Goal: Find specific page/section: Find specific page/section

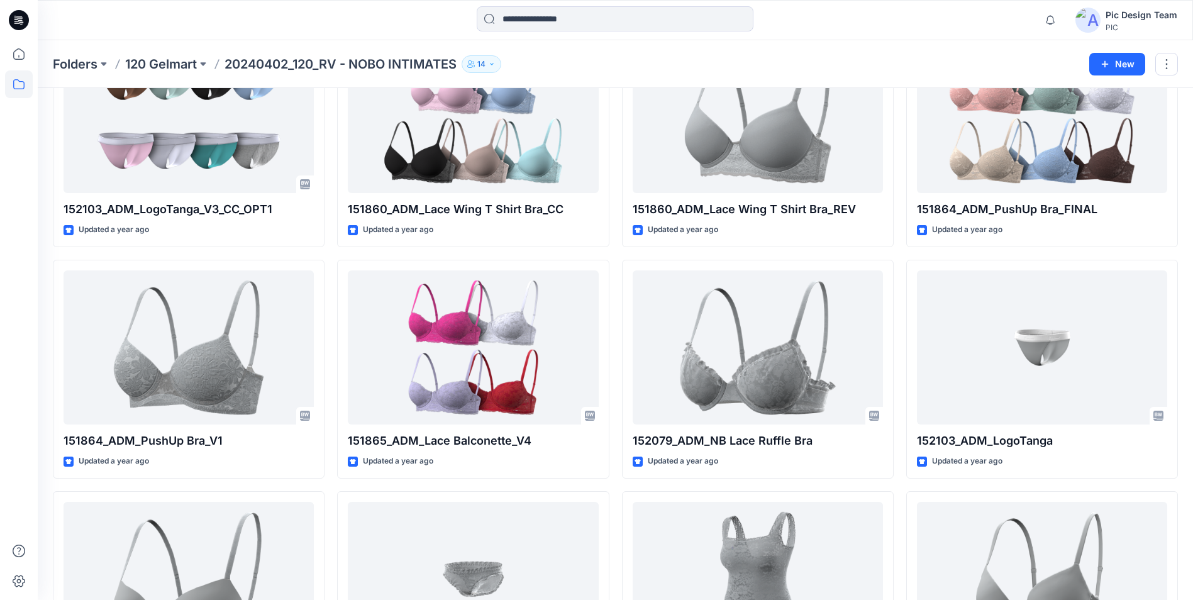
scroll to position [1672, 0]
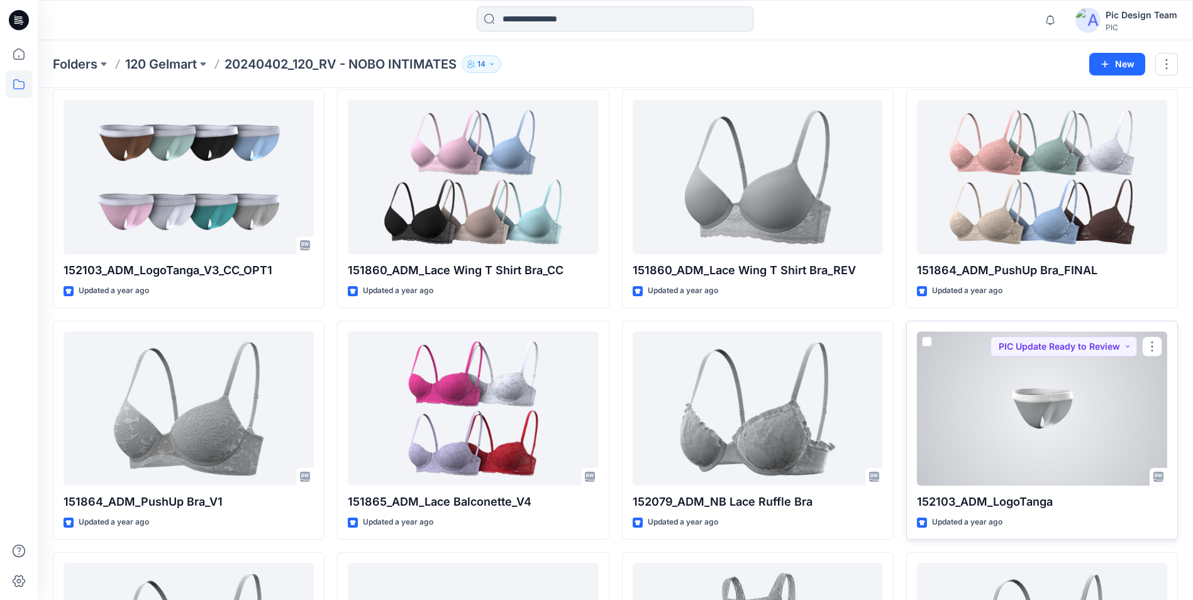
click at [1042, 407] on div at bounding box center [1042, 409] width 250 height 154
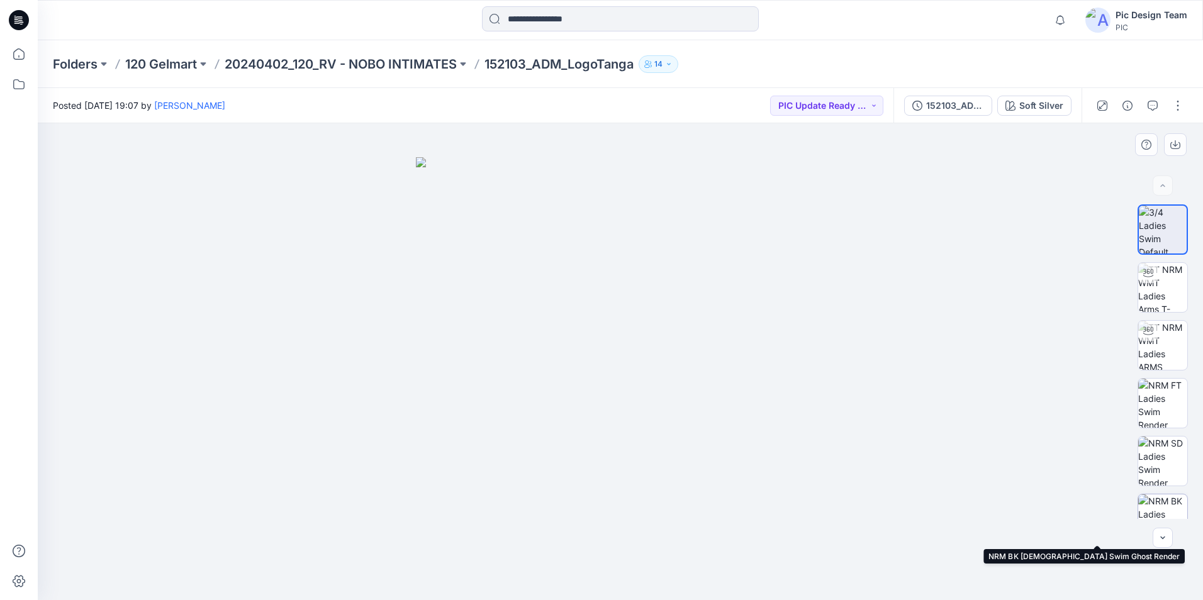
click at [1168, 516] on img at bounding box center [1162, 518] width 49 height 49
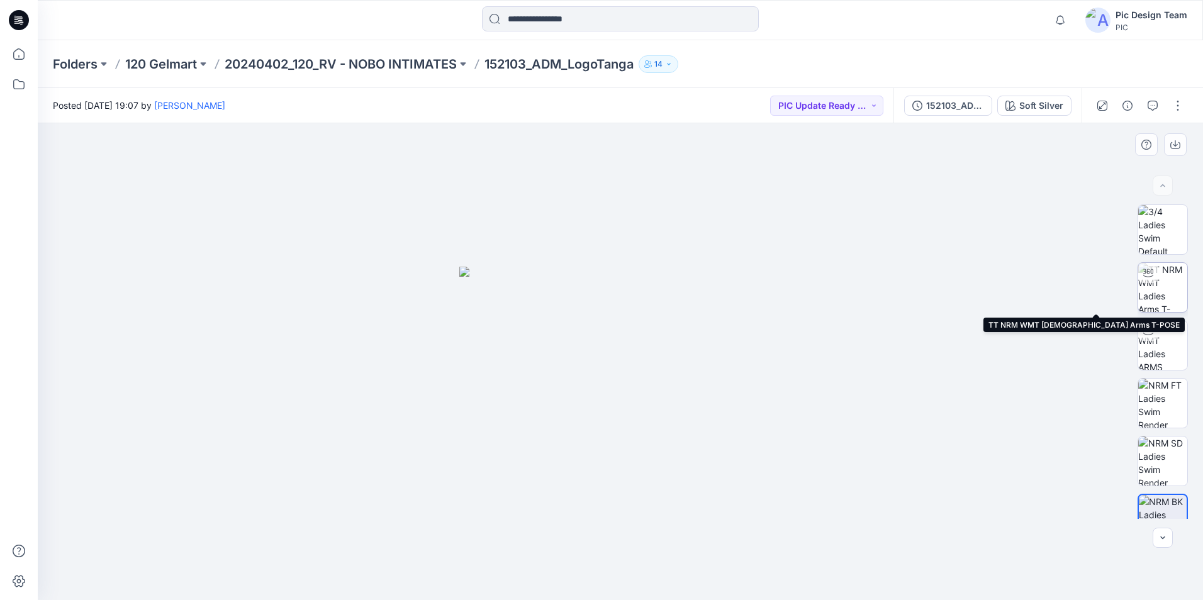
click at [1157, 289] on img at bounding box center [1162, 287] width 49 height 49
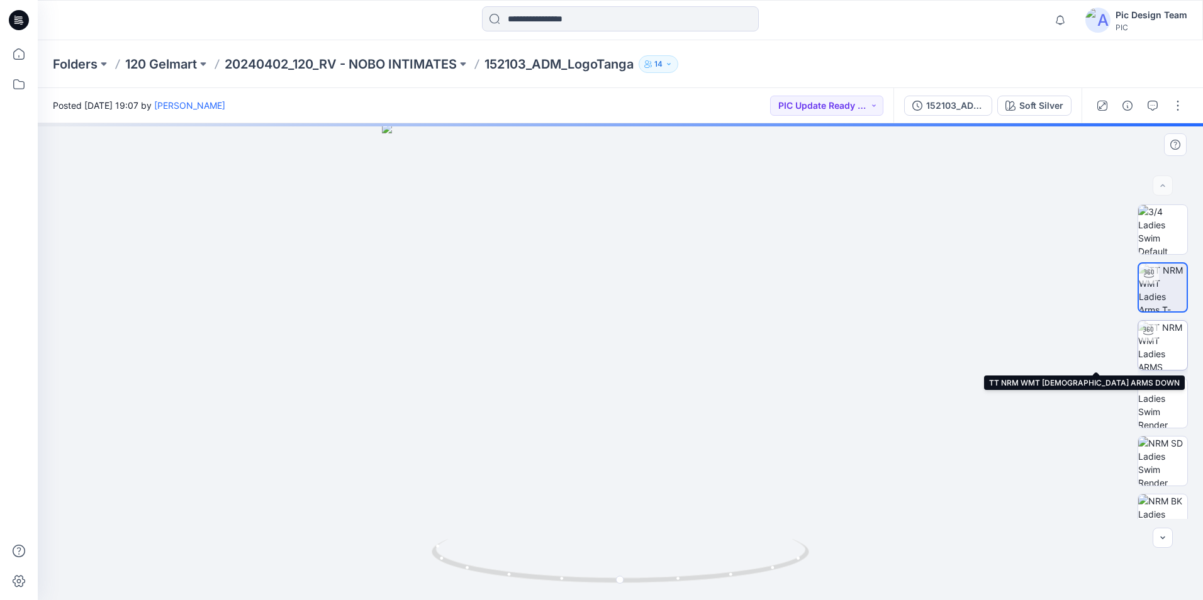
click at [1168, 326] on img at bounding box center [1162, 345] width 49 height 49
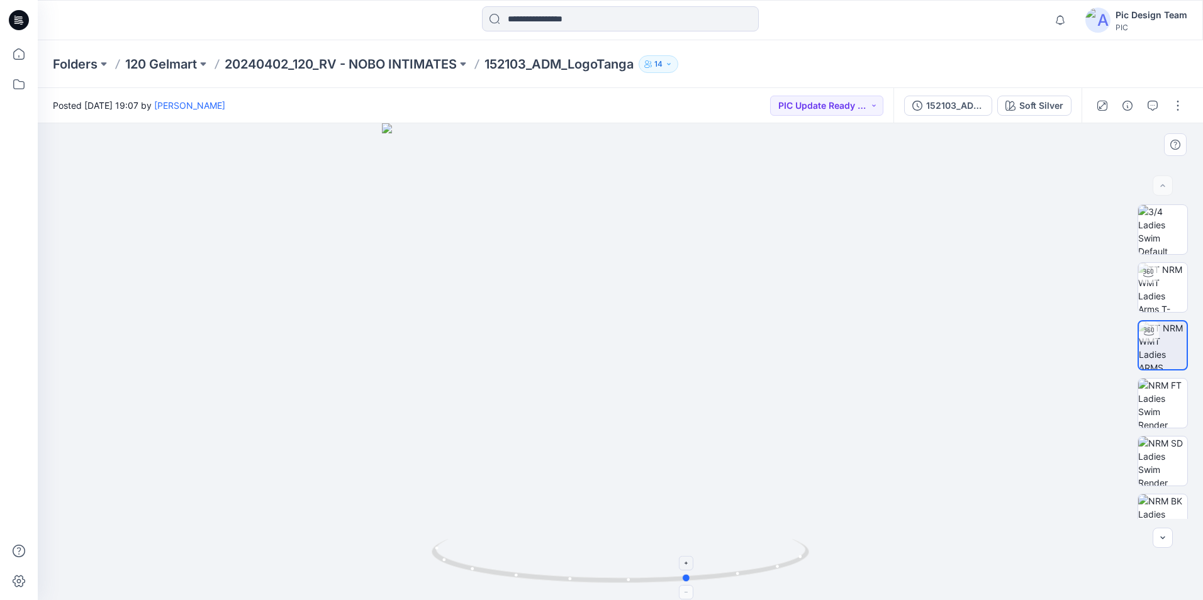
drag, startPoint x: 622, startPoint y: 581, endPoint x: 690, endPoint y: 553, distance: 74.2
click at [690, 553] on icon at bounding box center [622, 562] width 381 height 47
click at [411, 67] on p "20240402_120_RV - NOBO INTIMATES" at bounding box center [341, 64] width 232 height 18
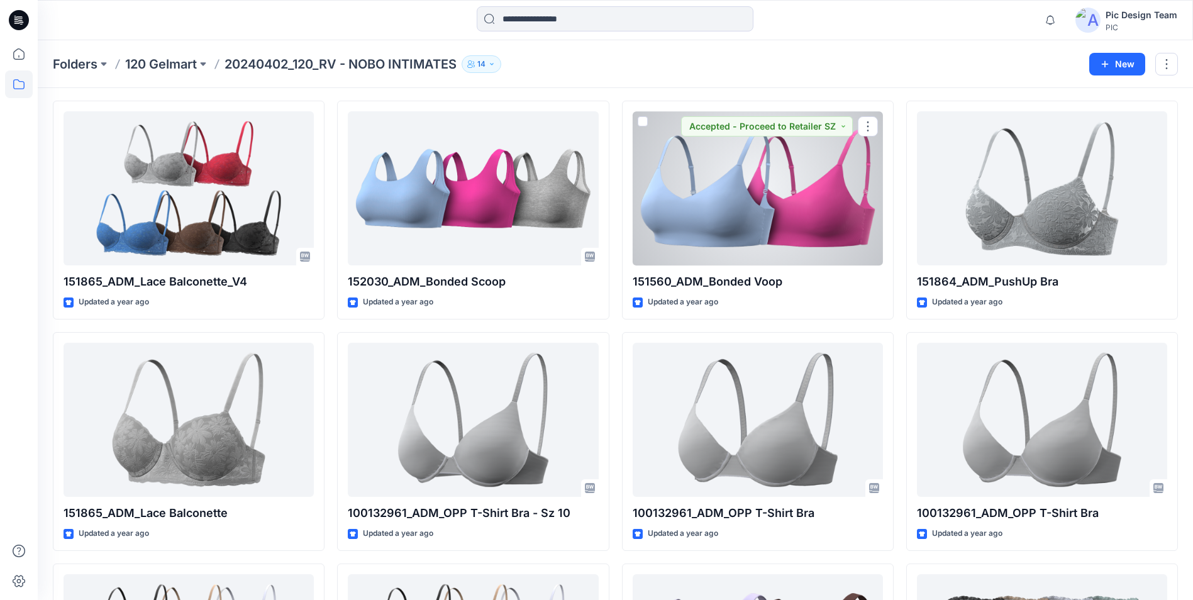
scroll to position [63, 0]
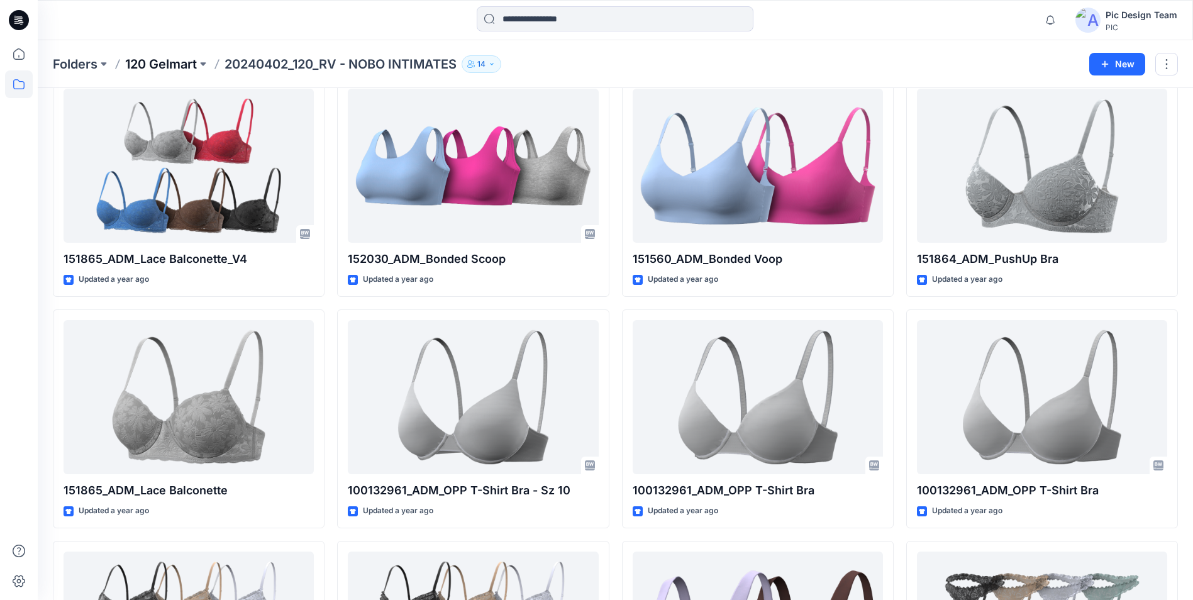
drag, startPoint x: 191, startPoint y: 59, endPoint x: 245, endPoint y: 81, distance: 58.8
click at [191, 60] on p "120 Gelmart" at bounding box center [161, 64] width 72 height 18
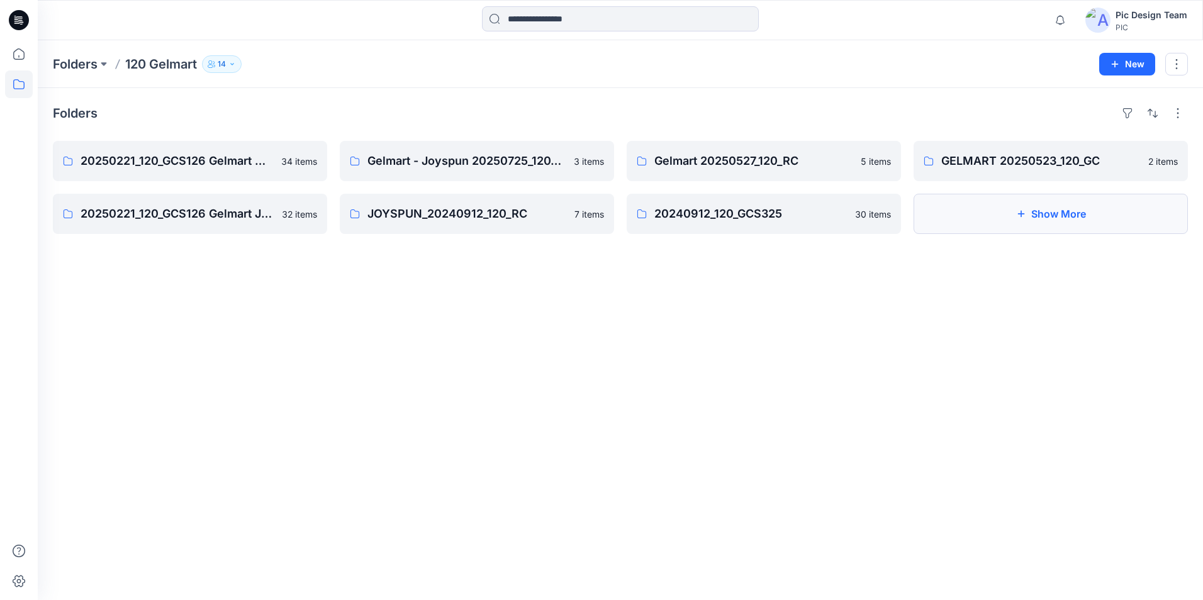
click at [1080, 213] on button "Show More" at bounding box center [1050, 214] width 274 height 40
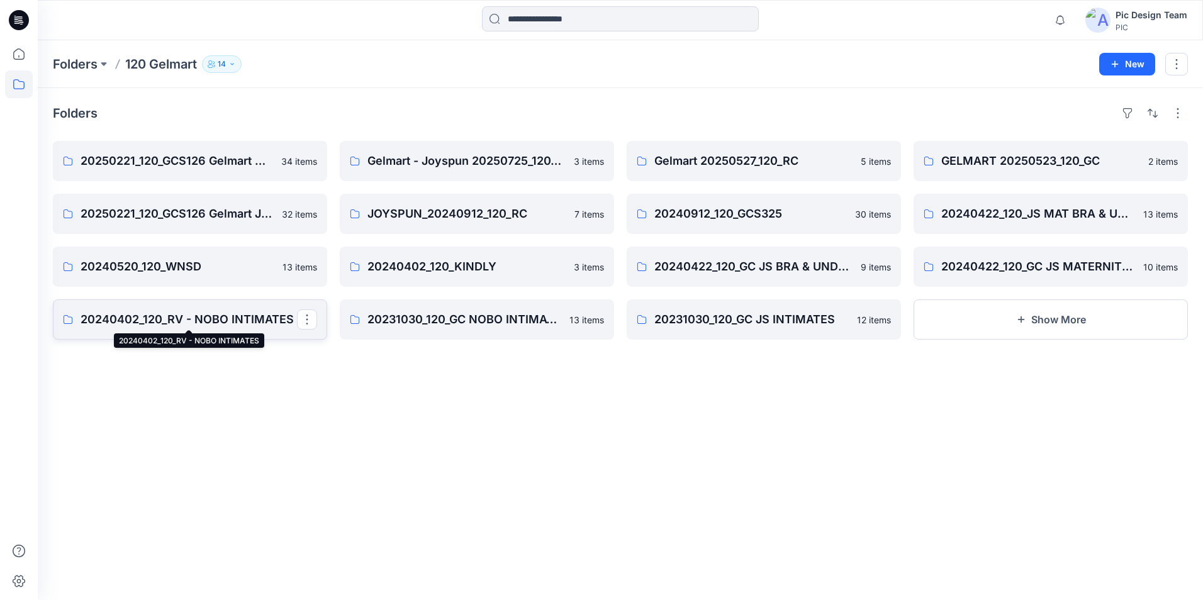
click at [228, 319] on p "20240402_120_RV - NOBO INTIMATES" at bounding box center [189, 320] width 216 height 18
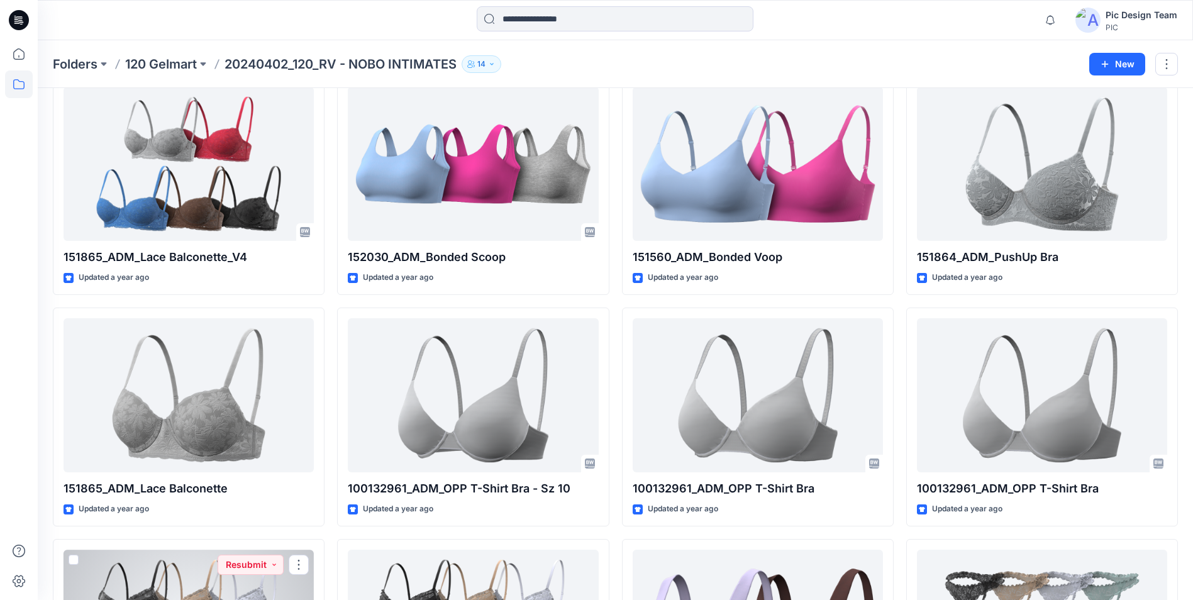
scroll to position [63, 0]
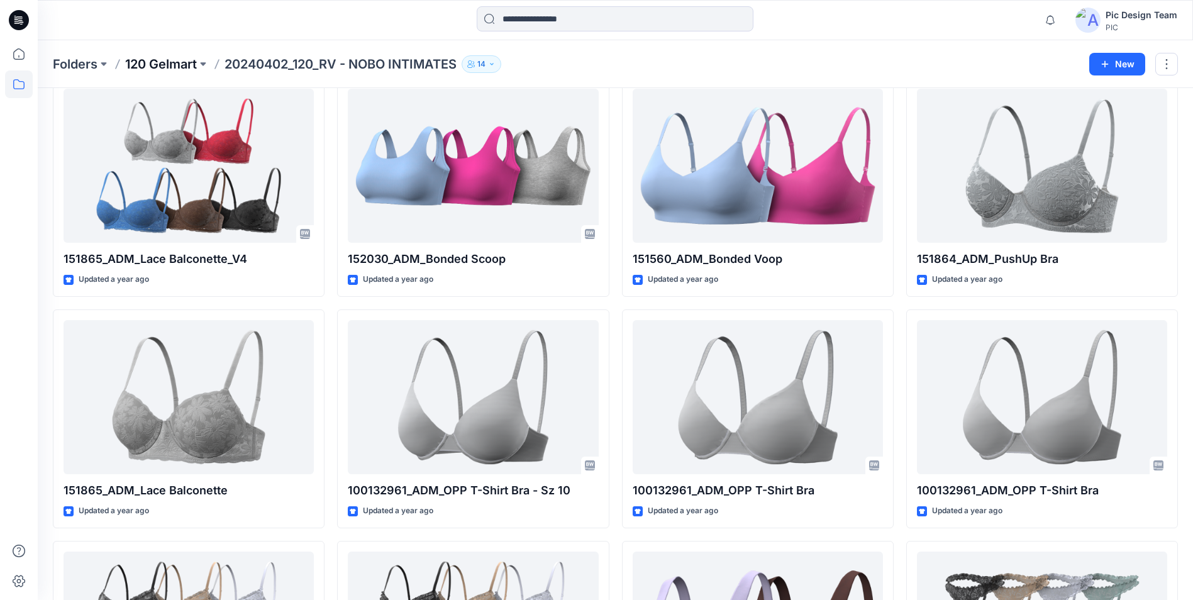
click at [156, 66] on p "120 Gelmart" at bounding box center [161, 64] width 72 height 18
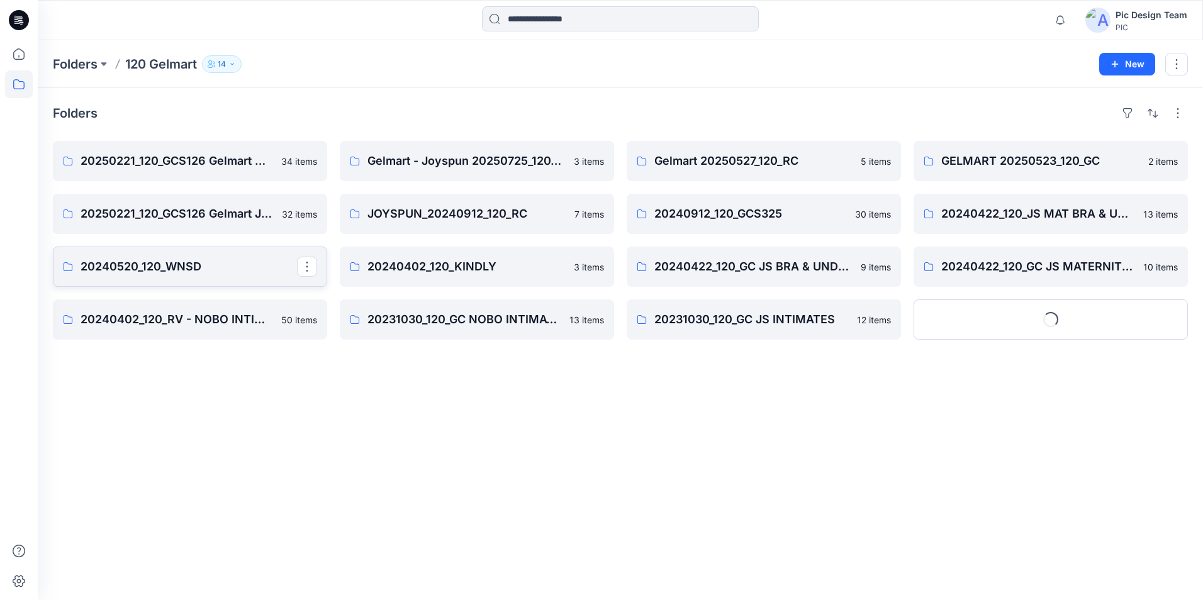
click at [179, 270] on p "20240520_120_WNSD" at bounding box center [189, 267] width 216 height 18
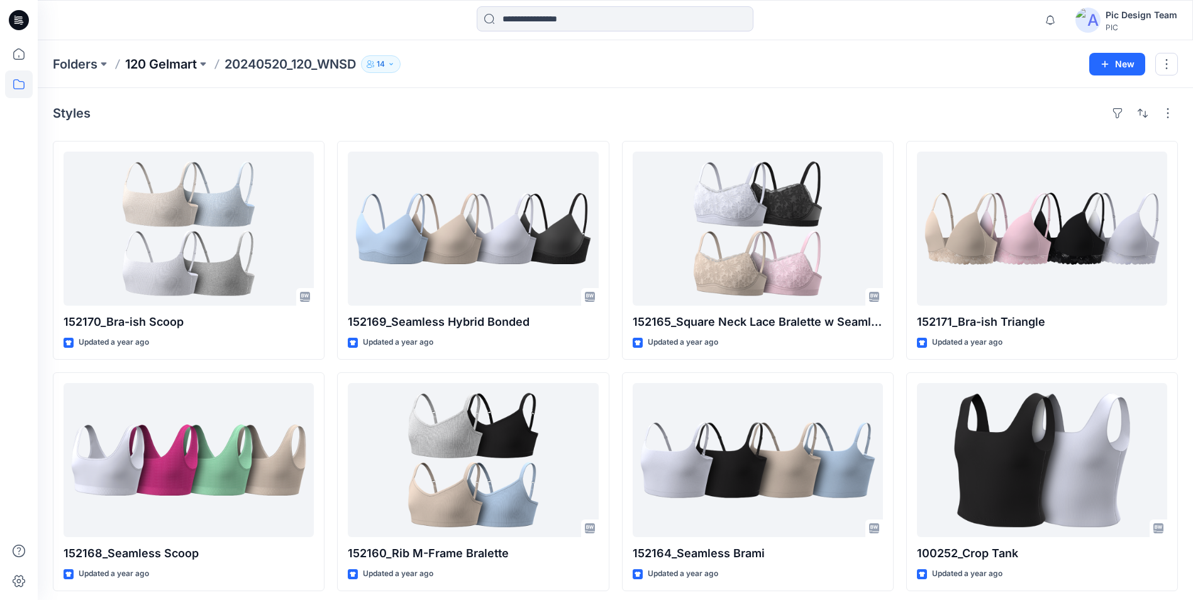
click at [145, 62] on p "120 Gelmart" at bounding box center [161, 64] width 72 height 18
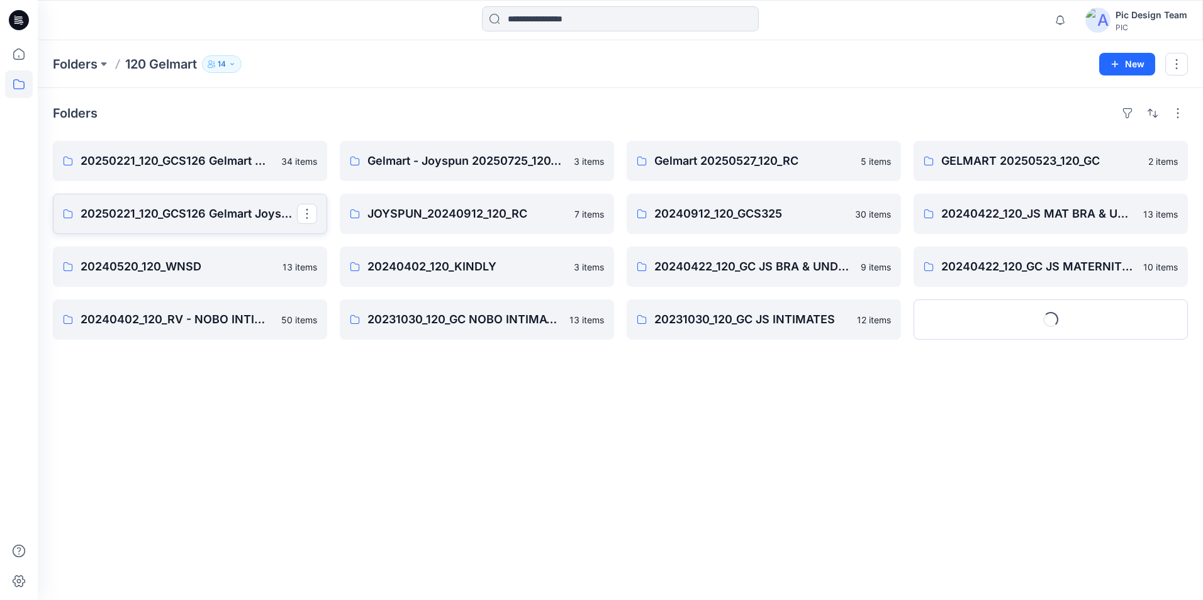
click at [226, 218] on p "20250221_120_GCS126 Gelmart Joyspun" at bounding box center [189, 214] width 216 height 18
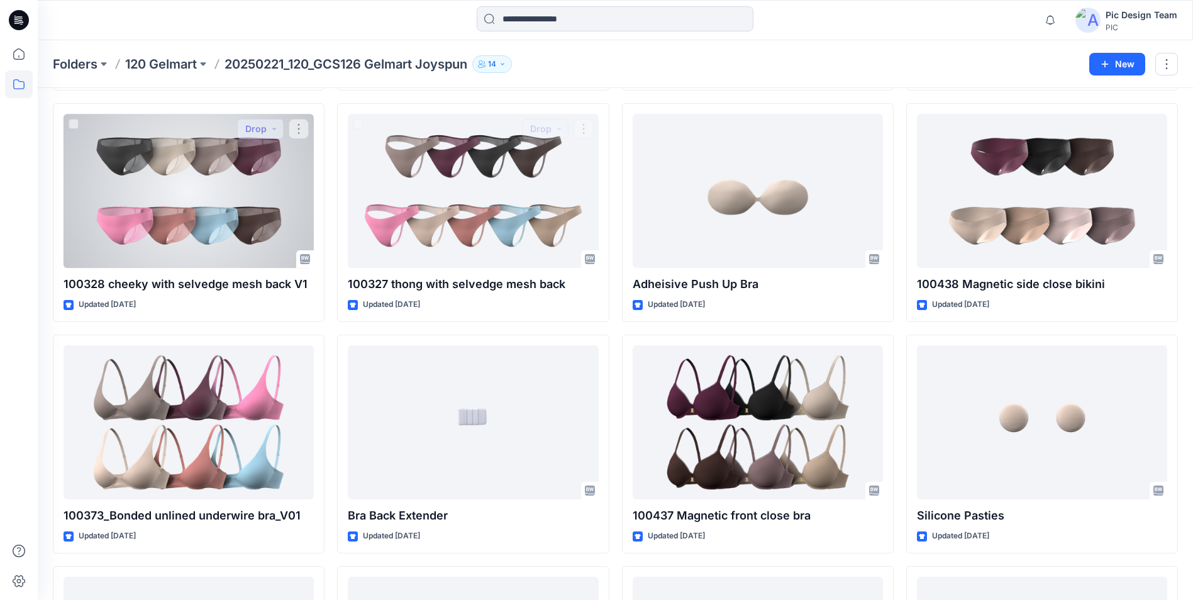
scroll to position [955, 0]
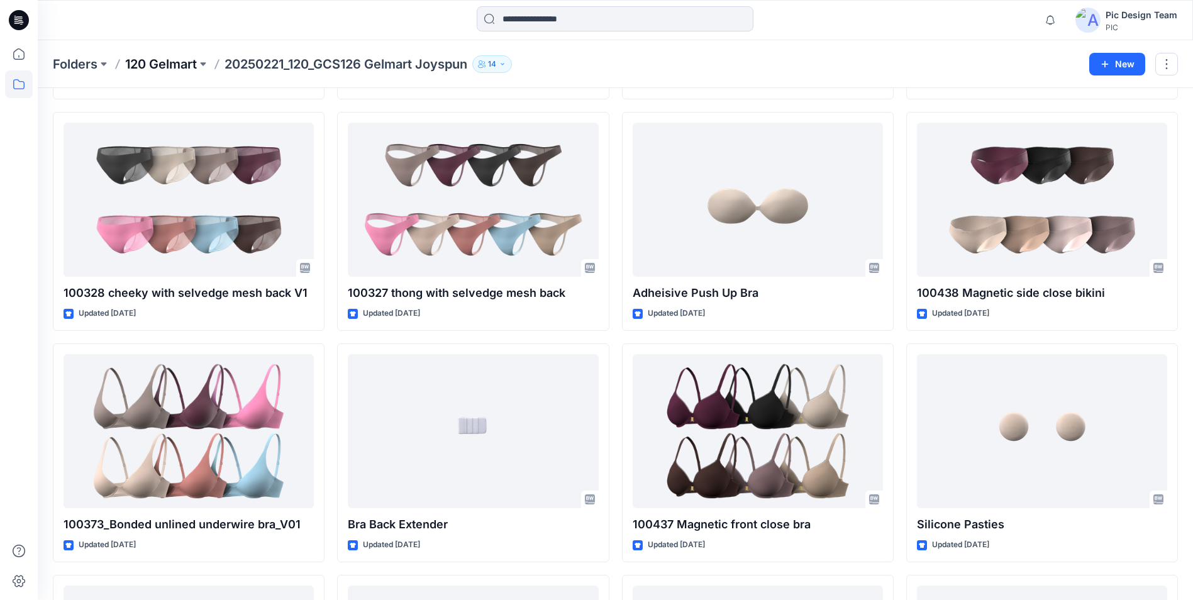
click at [180, 64] on p "120 Gelmart" at bounding box center [161, 64] width 72 height 18
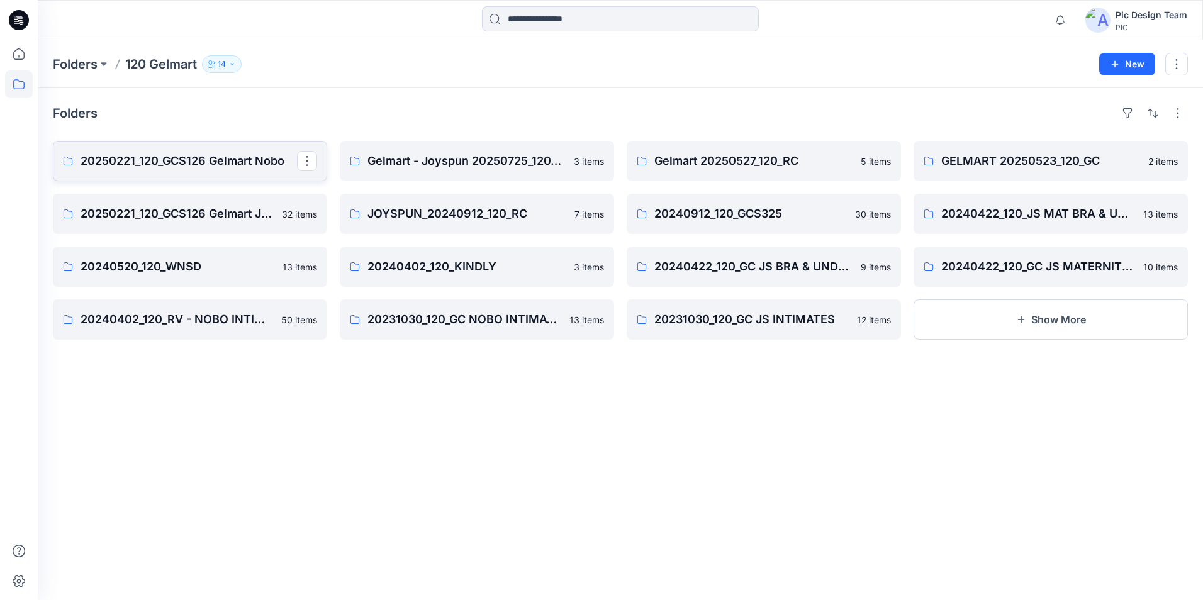
click at [209, 153] on p "20250221_120_GCS126 Gelmart Nobo" at bounding box center [189, 161] width 216 height 18
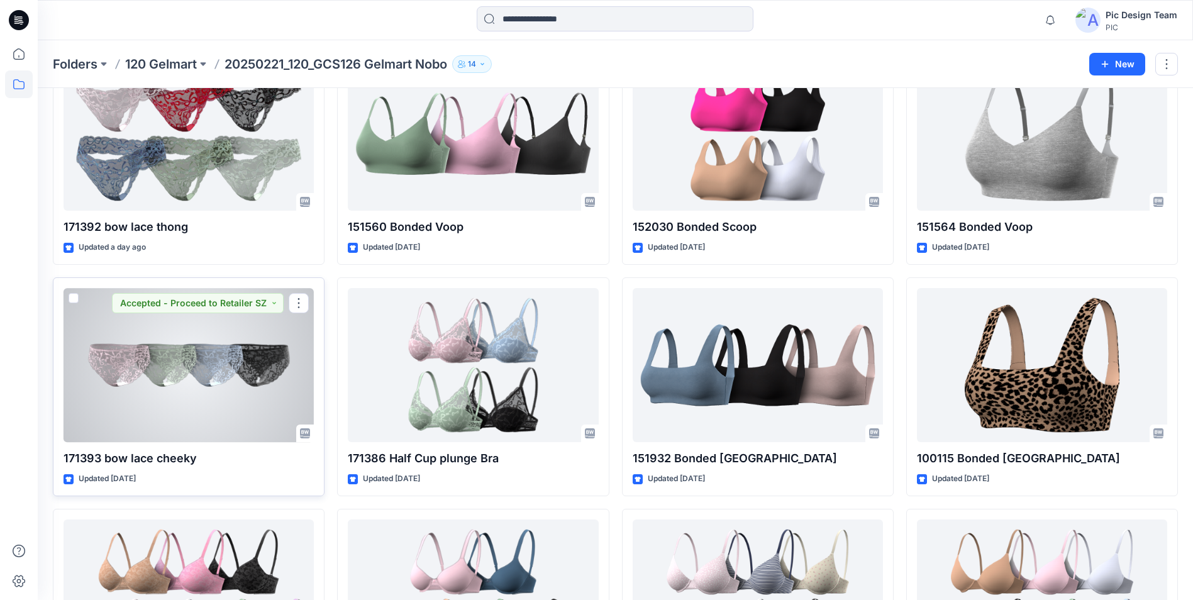
scroll to position [94, 0]
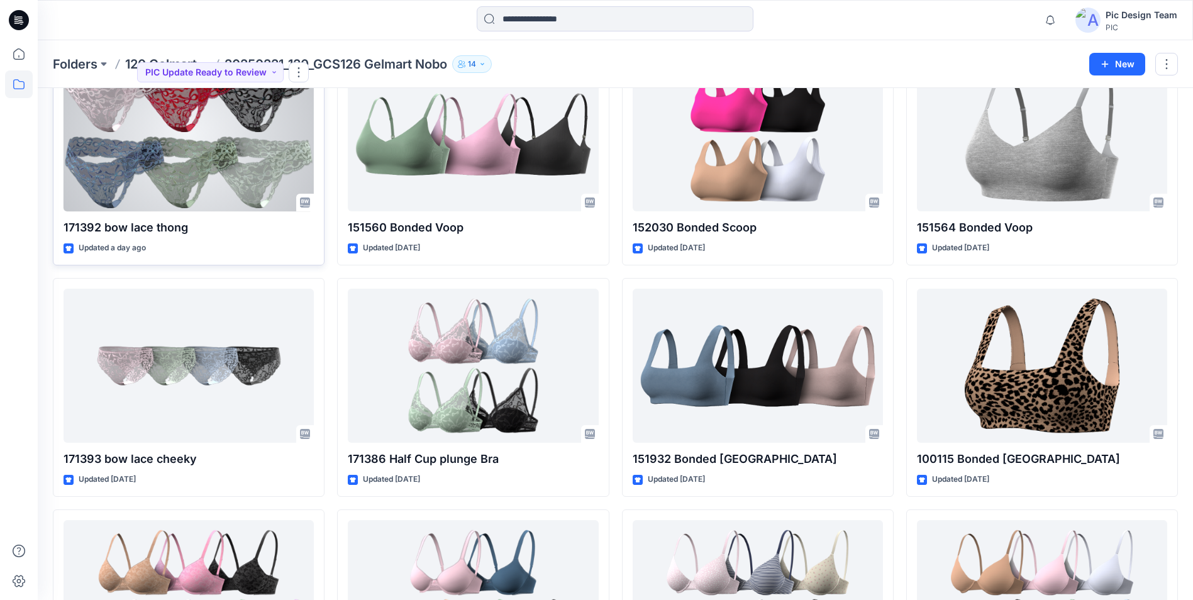
click at [212, 211] on div at bounding box center [189, 134] width 250 height 154
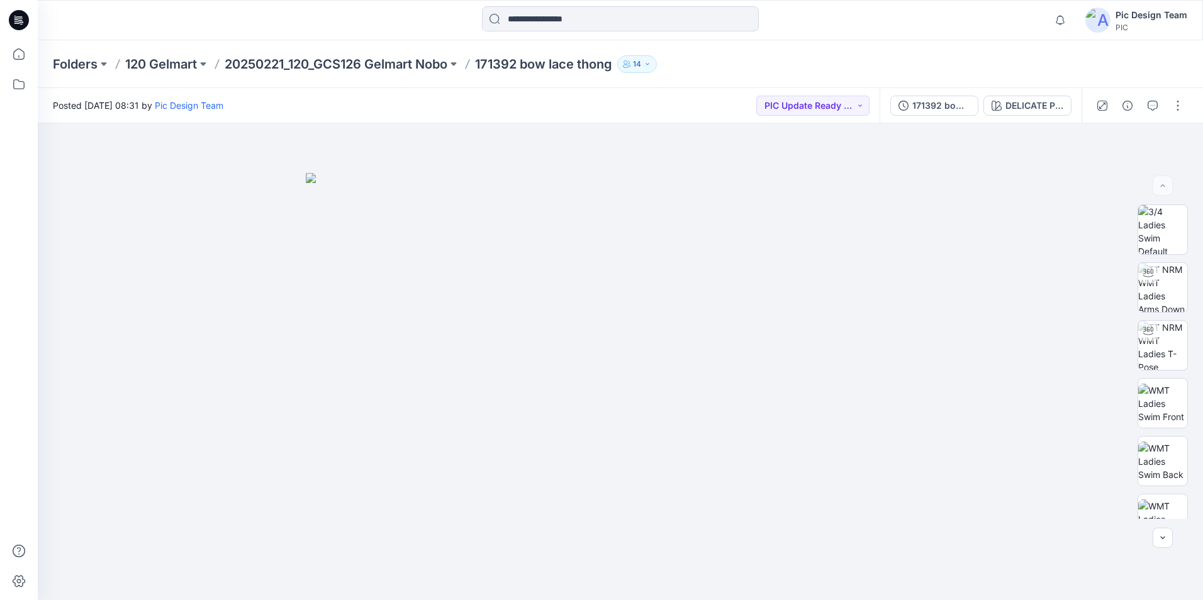
click at [545, 61] on p "171392 bow lace thong" at bounding box center [543, 64] width 137 height 18
click at [426, 64] on p "20250221_120_GCS126 Gelmart Nobo" at bounding box center [336, 64] width 223 height 18
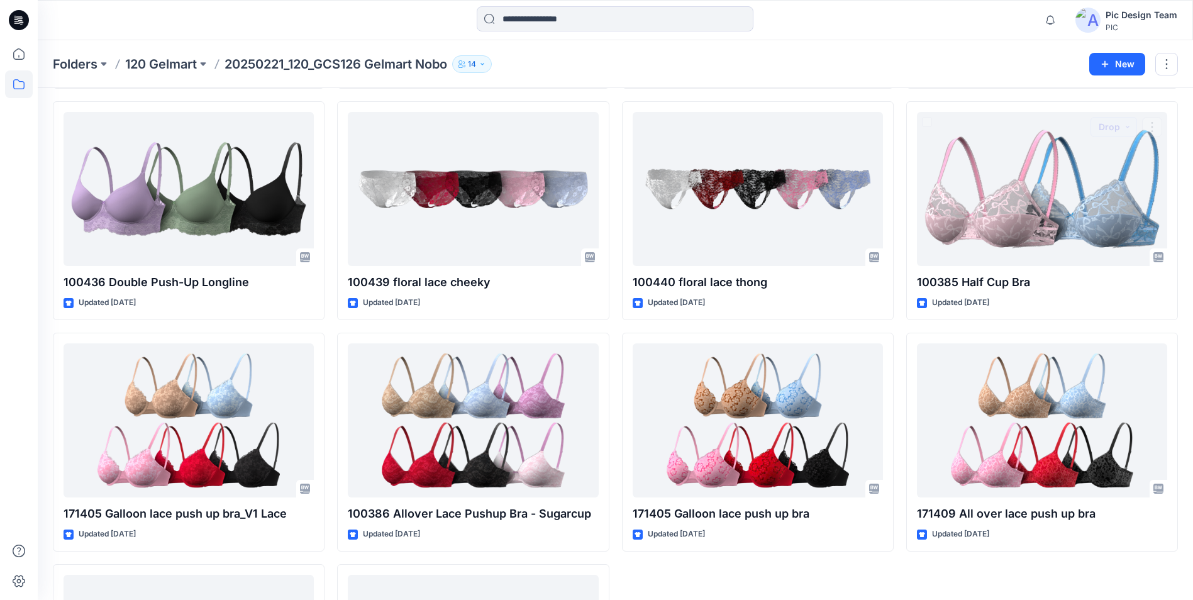
scroll to position [1438, 0]
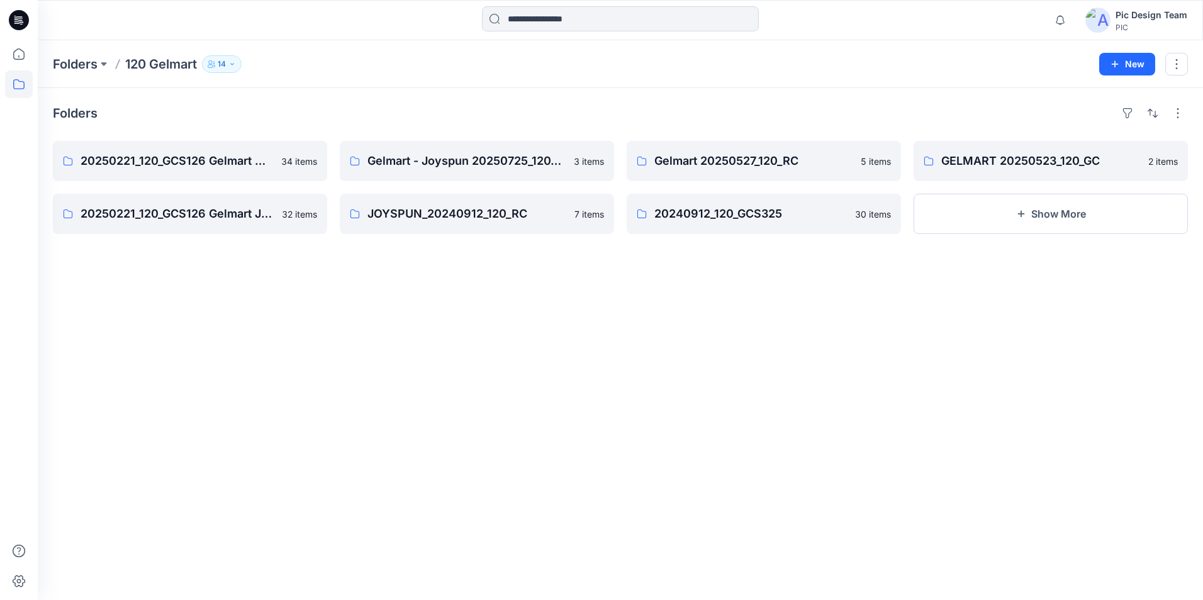
click at [173, 66] on p "120 Gelmart" at bounding box center [161, 64] width 72 height 18
click at [82, 65] on p "Folders" at bounding box center [75, 64] width 45 height 18
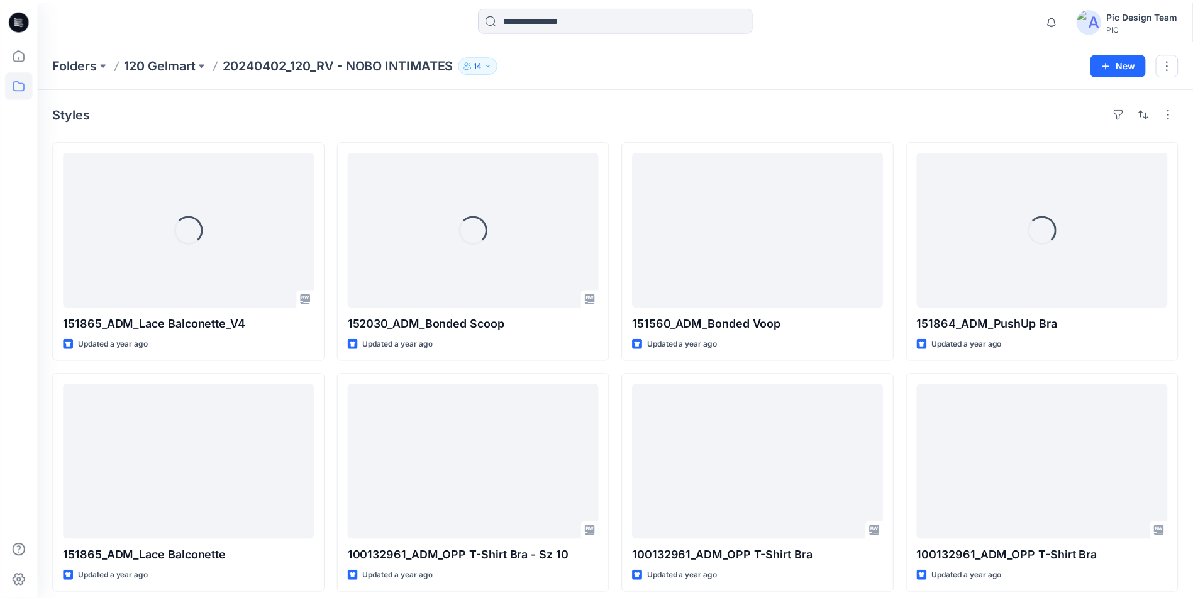
scroll to position [283, 0]
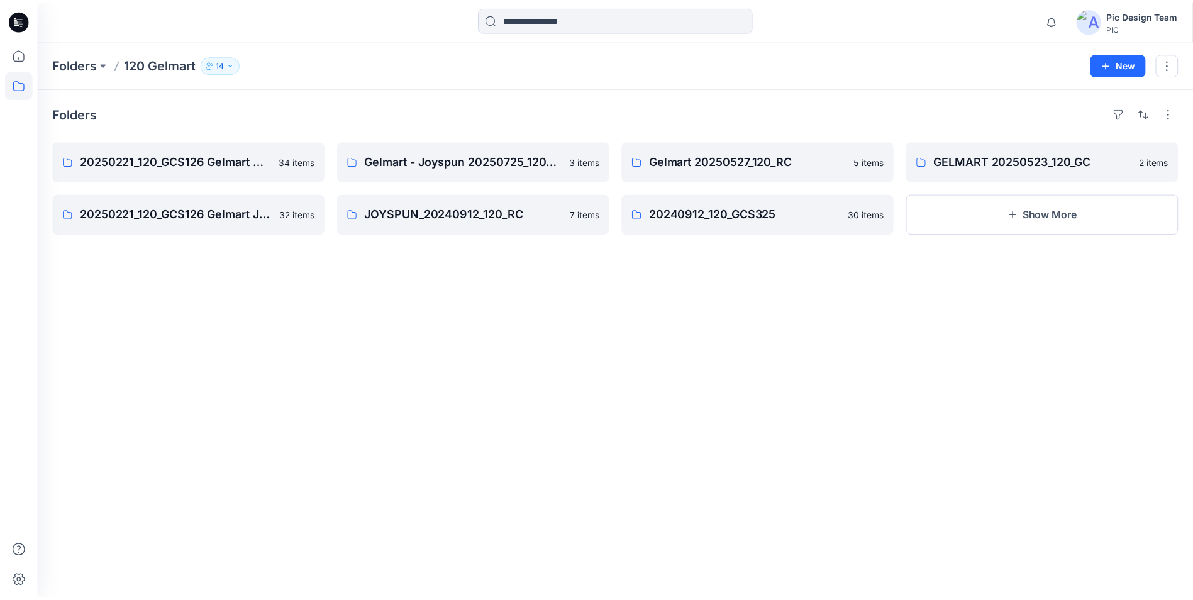
scroll to position [283, 0]
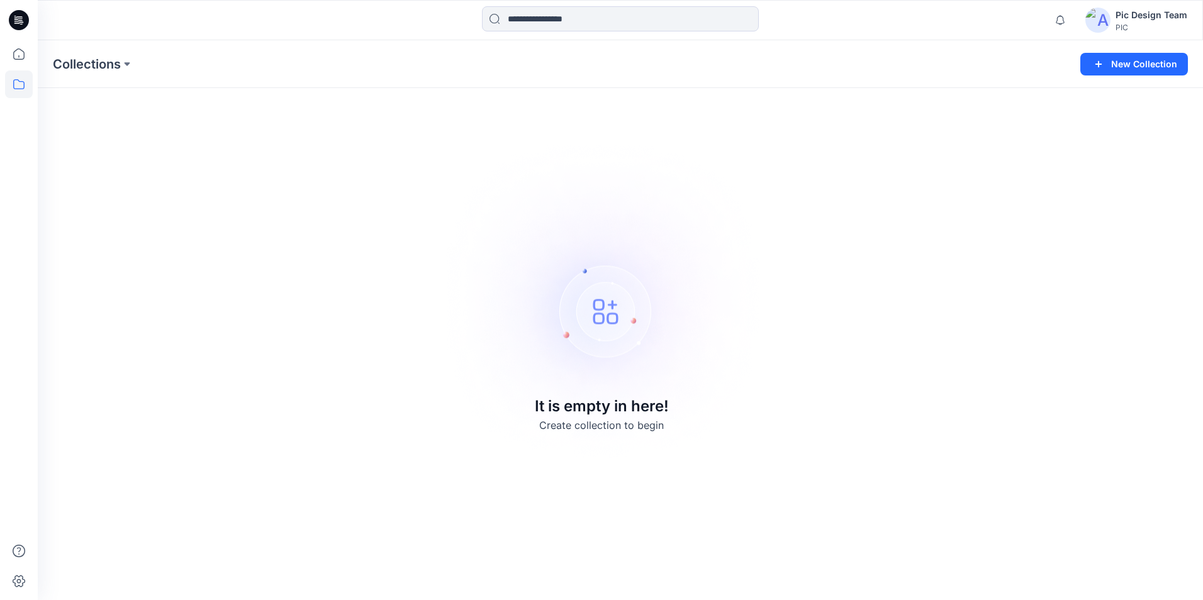
click at [1110, 18] on img at bounding box center [1097, 20] width 25 height 25
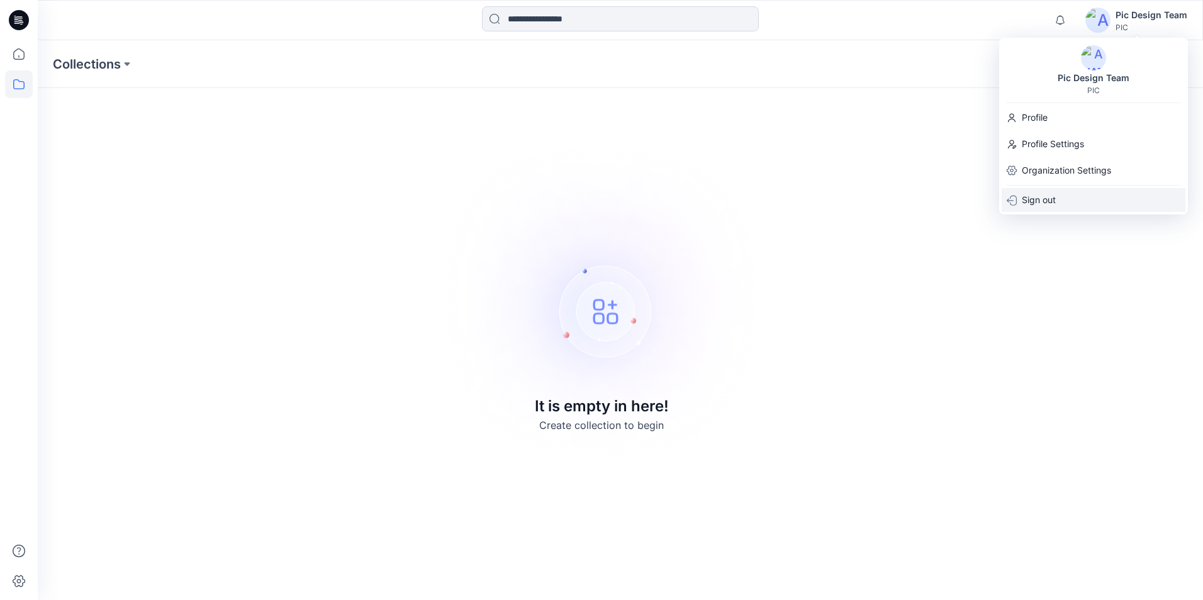
click at [1044, 199] on p "Sign out" at bounding box center [1039, 200] width 34 height 24
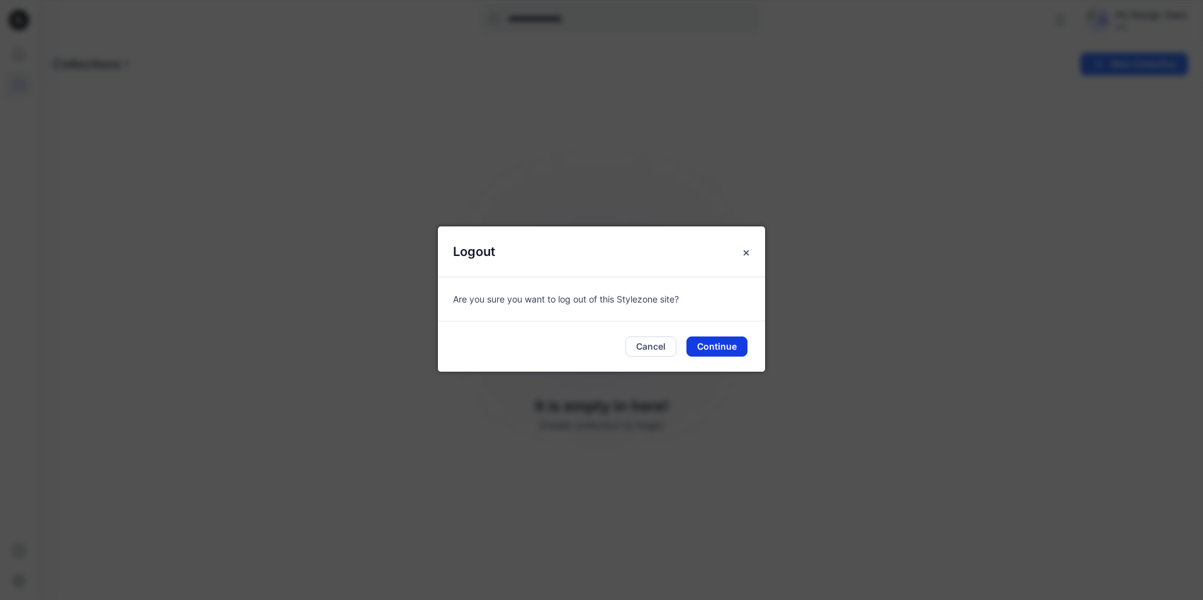
click at [701, 343] on button "Continue" at bounding box center [716, 347] width 61 height 20
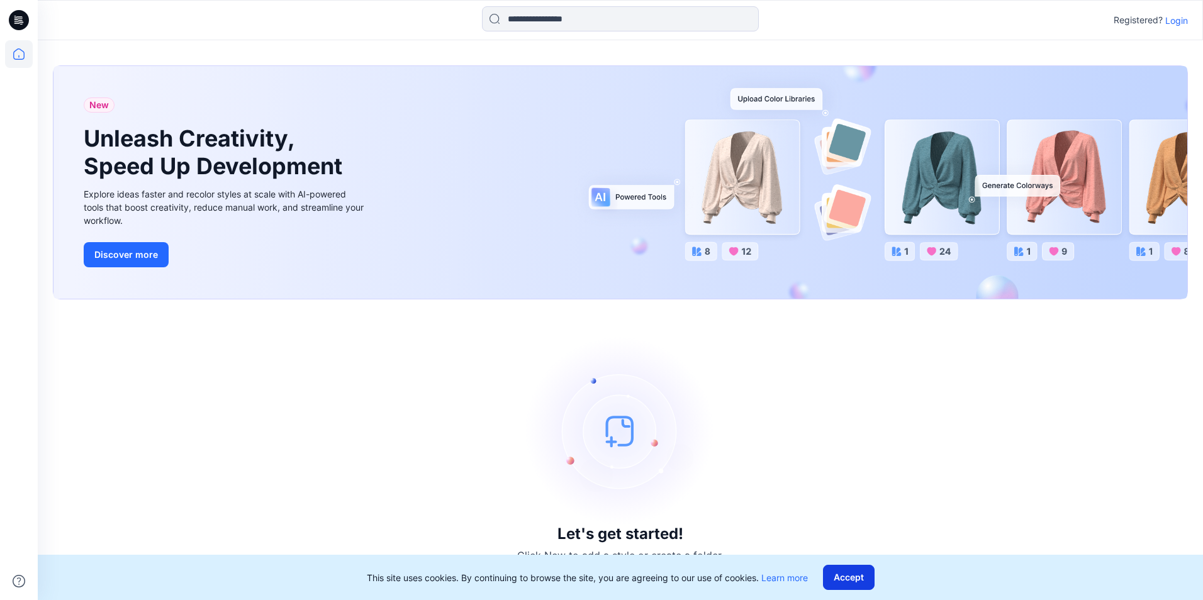
click at [858, 580] on button "Accept" at bounding box center [849, 577] width 52 height 25
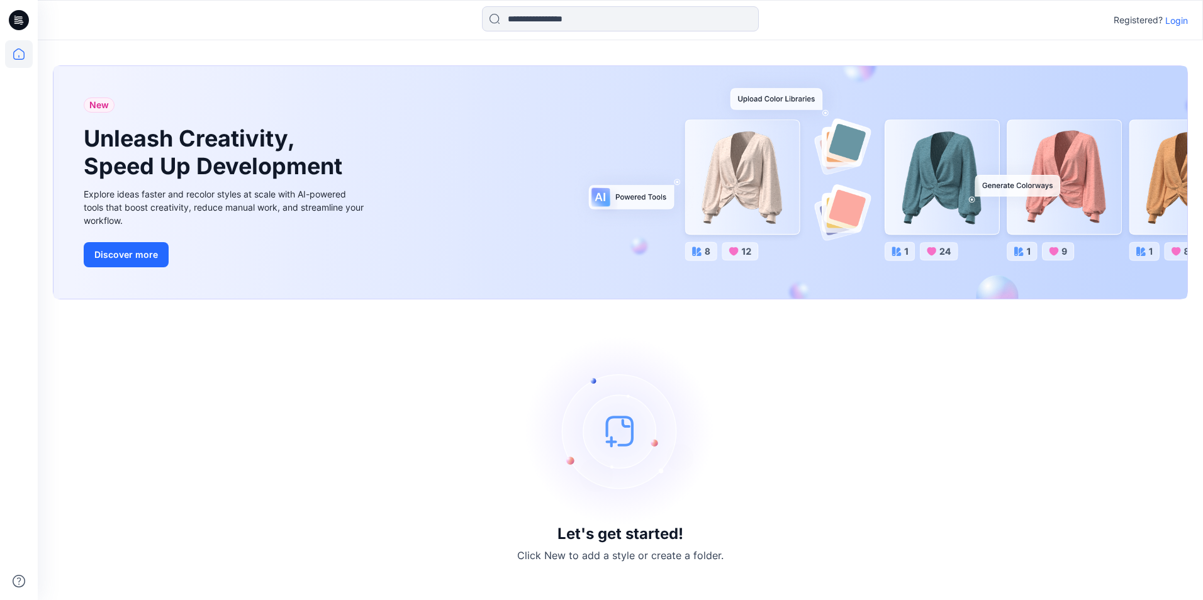
click at [1181, 18] on p "Login" at bounding box center [1176, 20] width 23 height 13
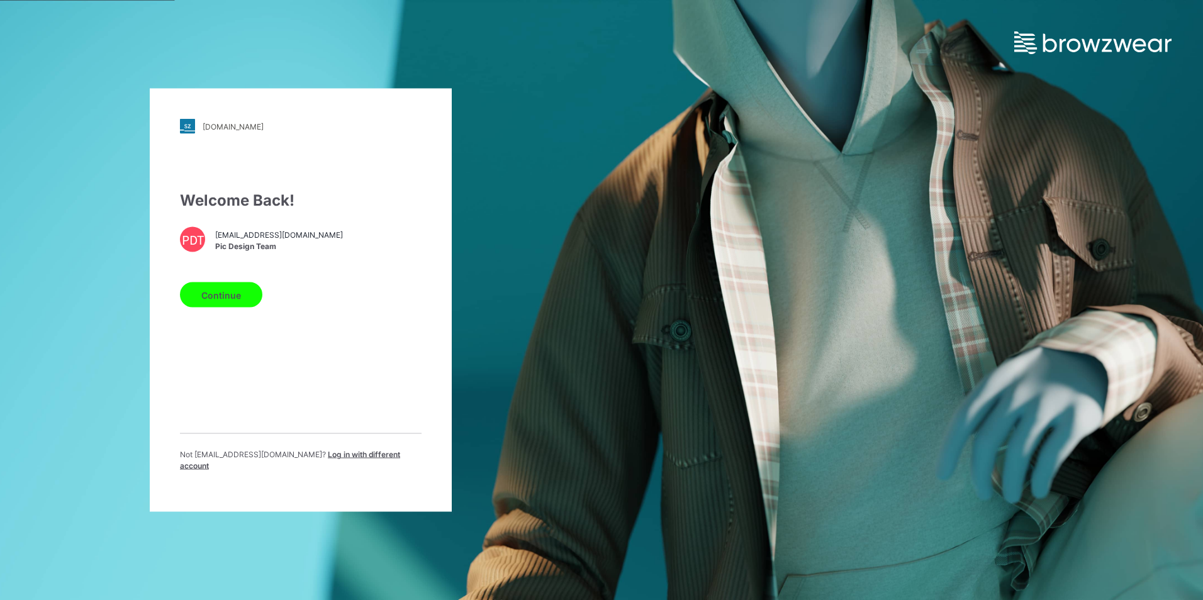
click at [238, 296] on button "Continue" at bounding box center [221, 294] width 82 height 25
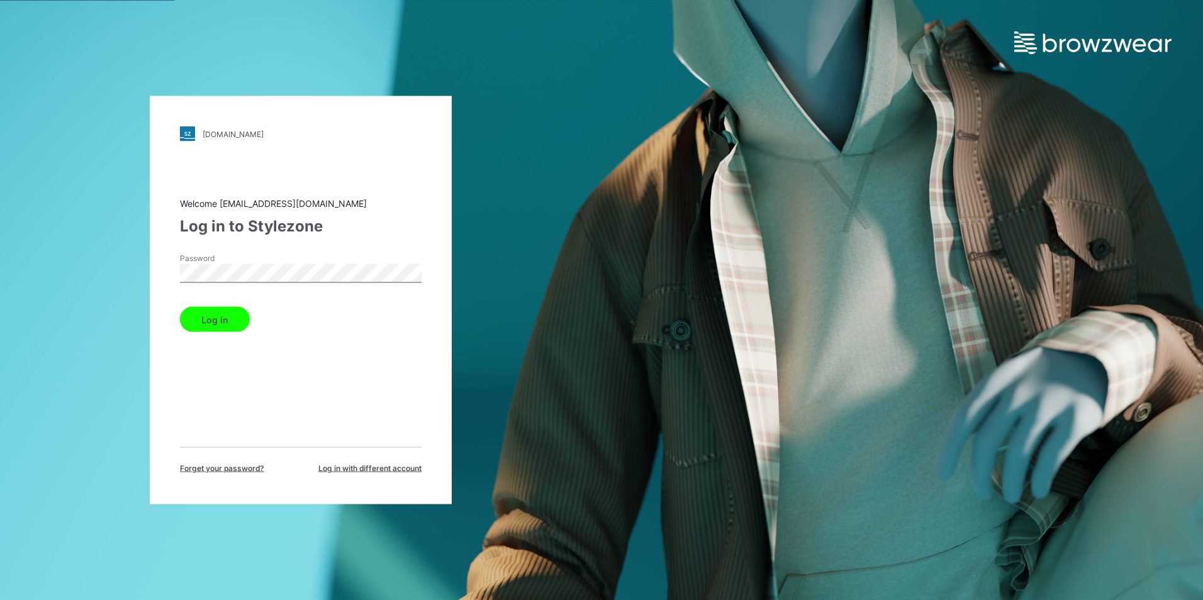
click at [215, 326] on button "Log in" at bounding box center [215, 319] width 70 height 25
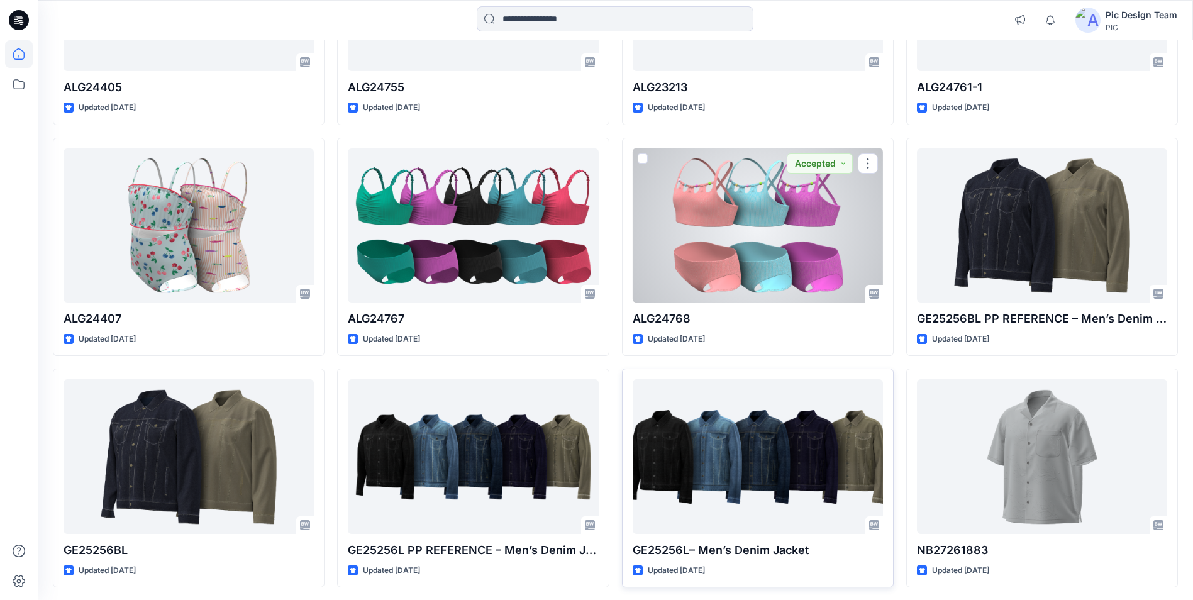
scroll to position [1013, 0]
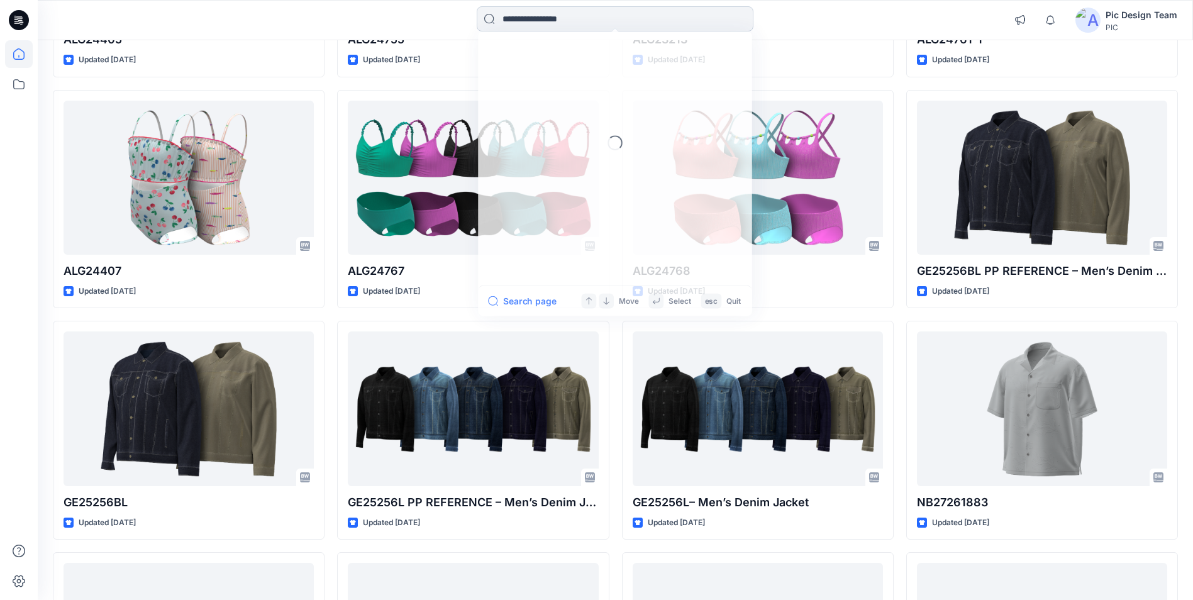
click at [576, 16] on input at bounding box center [615, 18] width 277 height 25
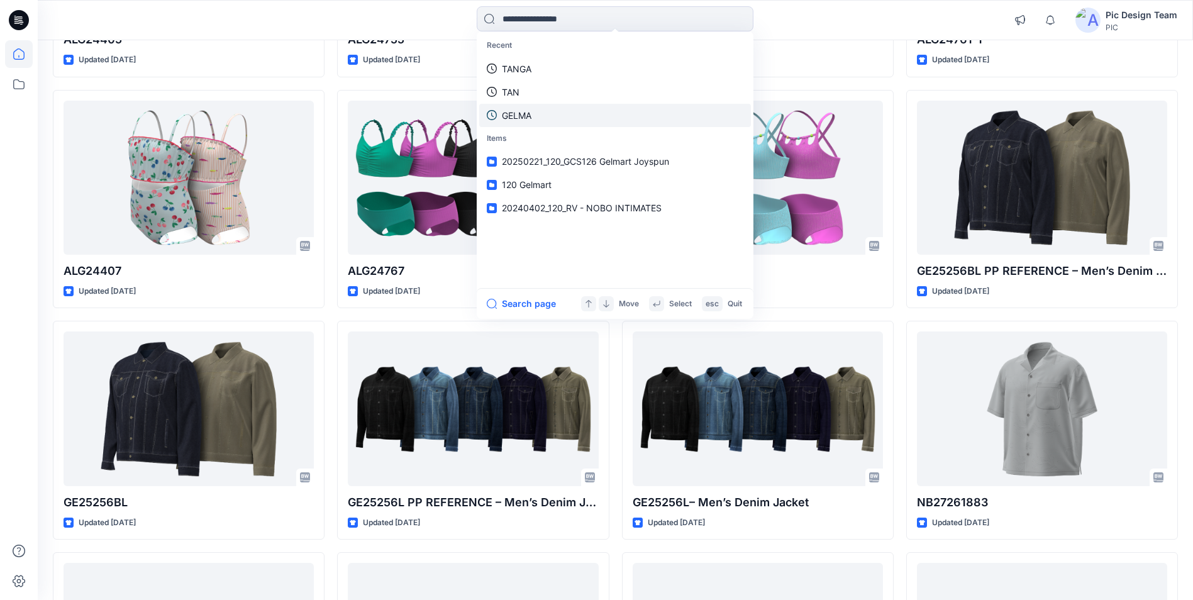
click at [527, 111] on p "GELMA" at bounding box center [517, 115] width 30 height 13
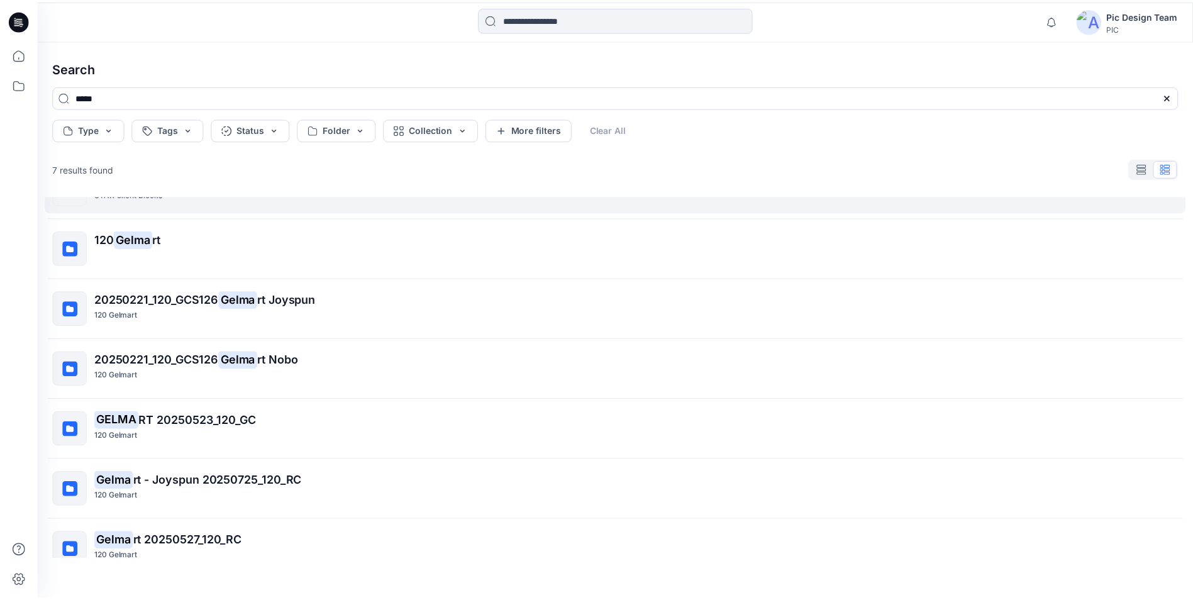
scroll to position [59, 0]
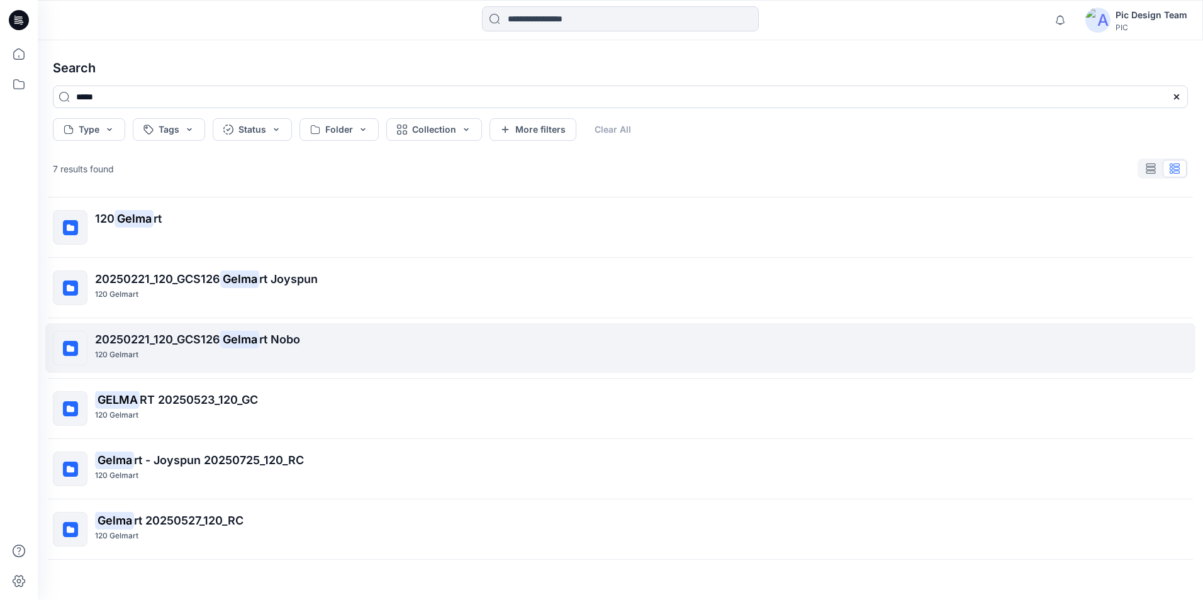
click at [265, 333] on span "rt Nobo" at bounding box center [279, 339] width 41 height 13
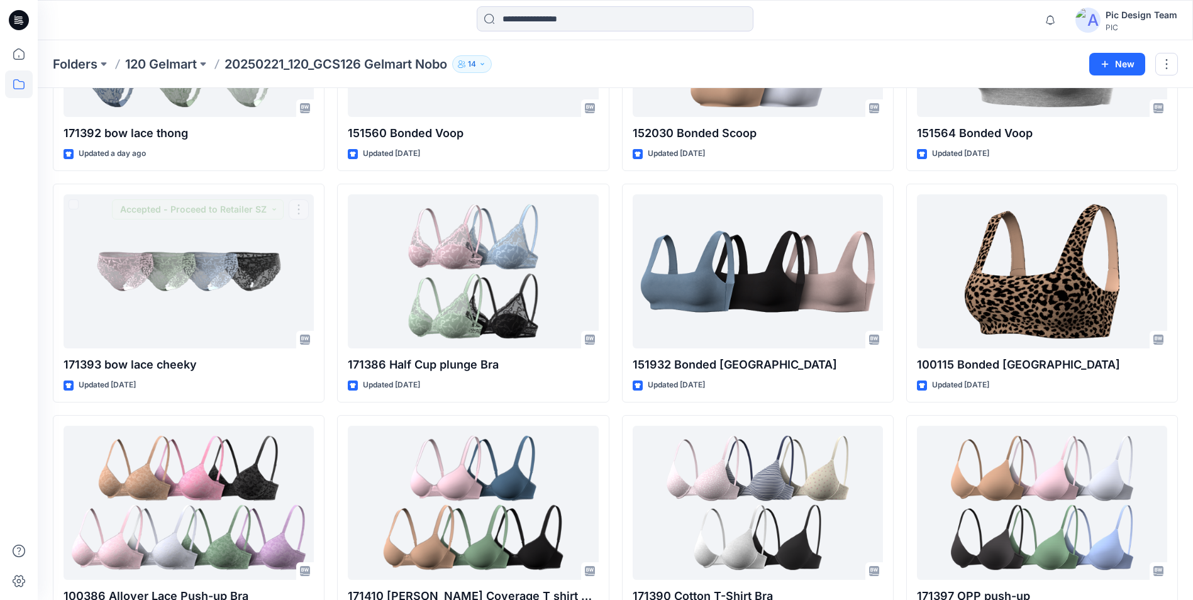
scroll to position [157, 0]
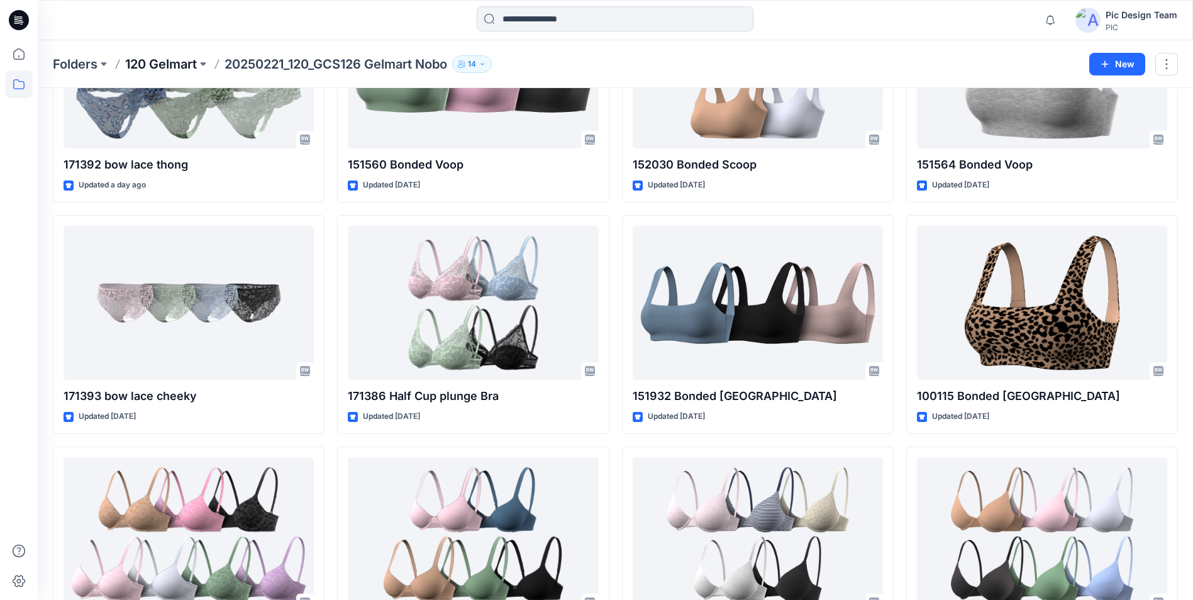
click at [159, 60] on p "120 Gelmart" at bounding box center [161, 64] width 72 height 18
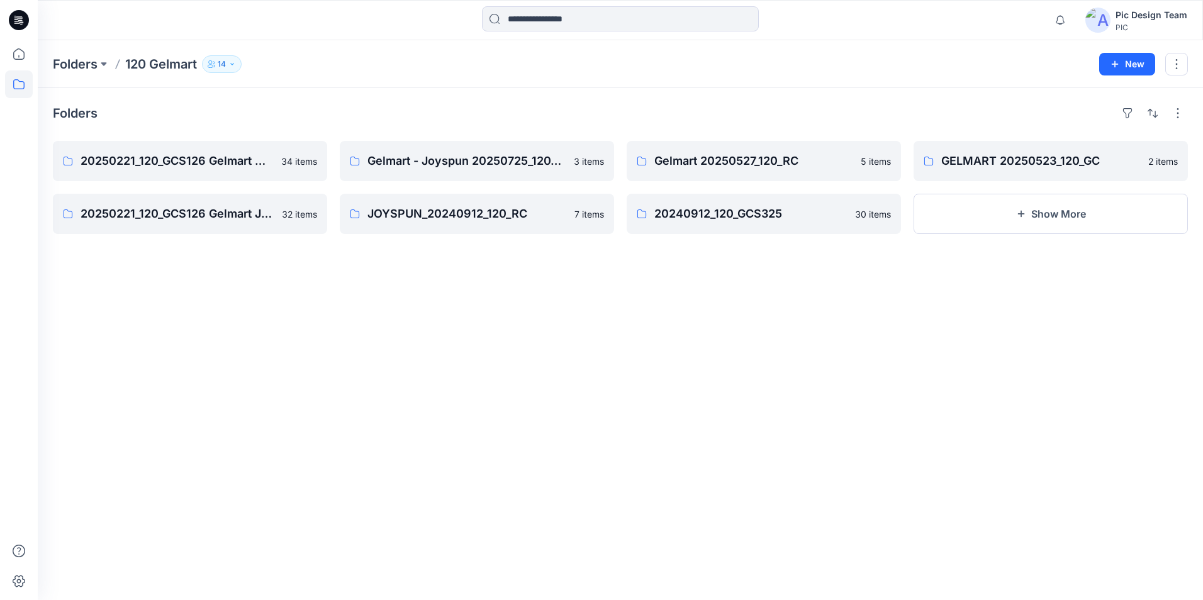
click at [144, 64] on p "120 Gelmart" at bounding box center [161, 64] width 72 height 18
click at [87, 65] on p "Folders" at bounding box center [75, 64] width 45 height 18
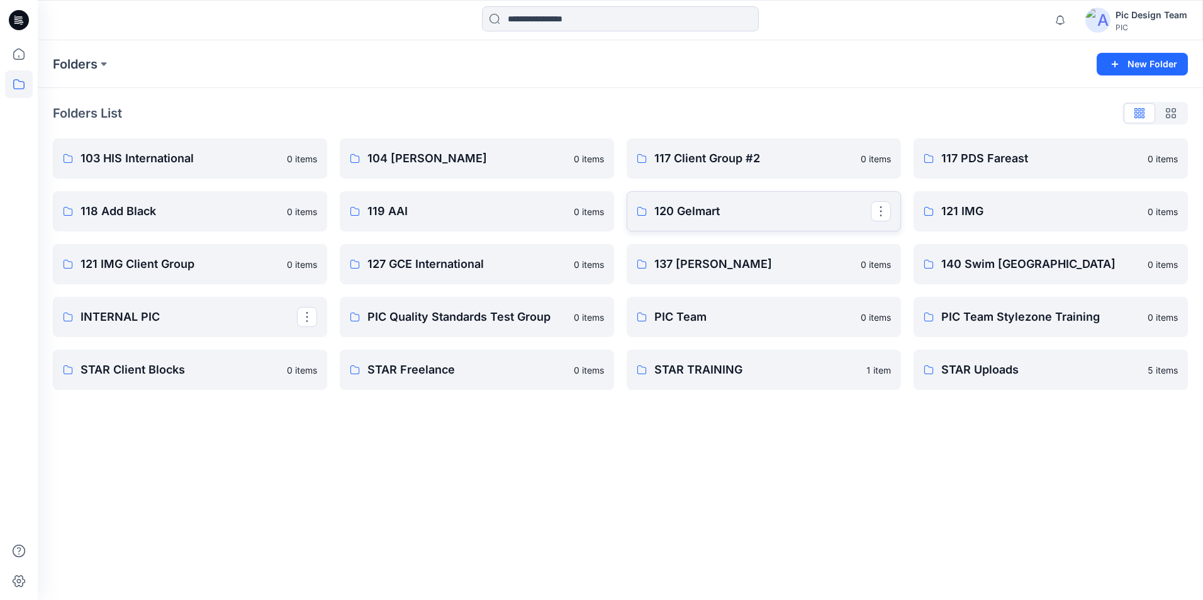
click at [746, 208] on p "120 Gelmart" at bounding box center [762, 212] width 216 height 18
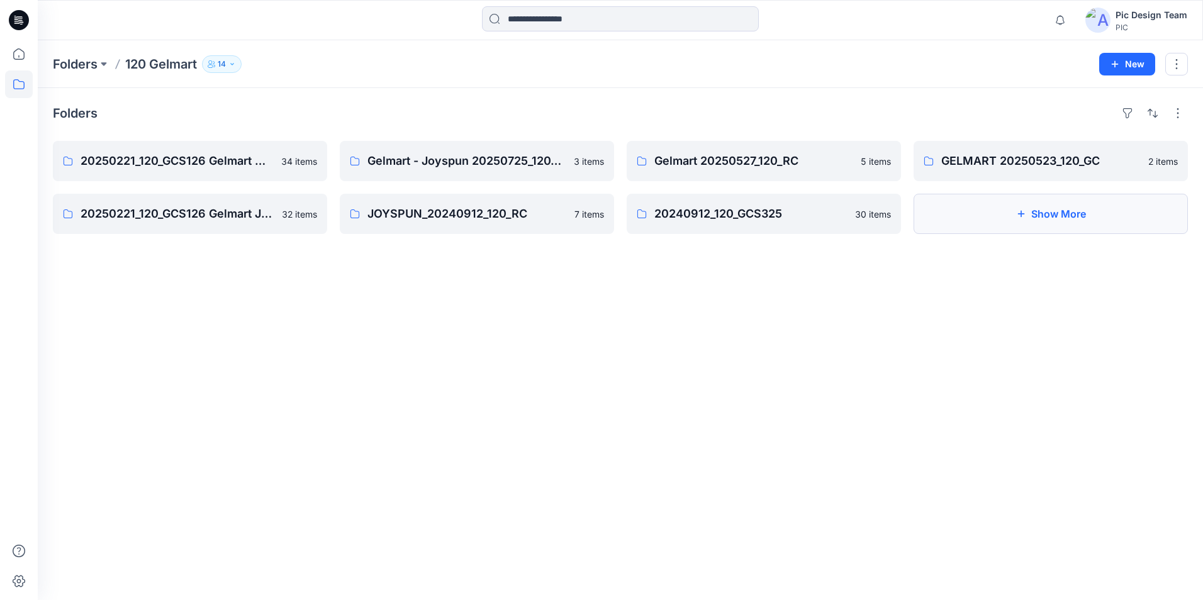
click at [1054, 208] on button "Show More" at bounding box center [1050, 214] width 274 height 40
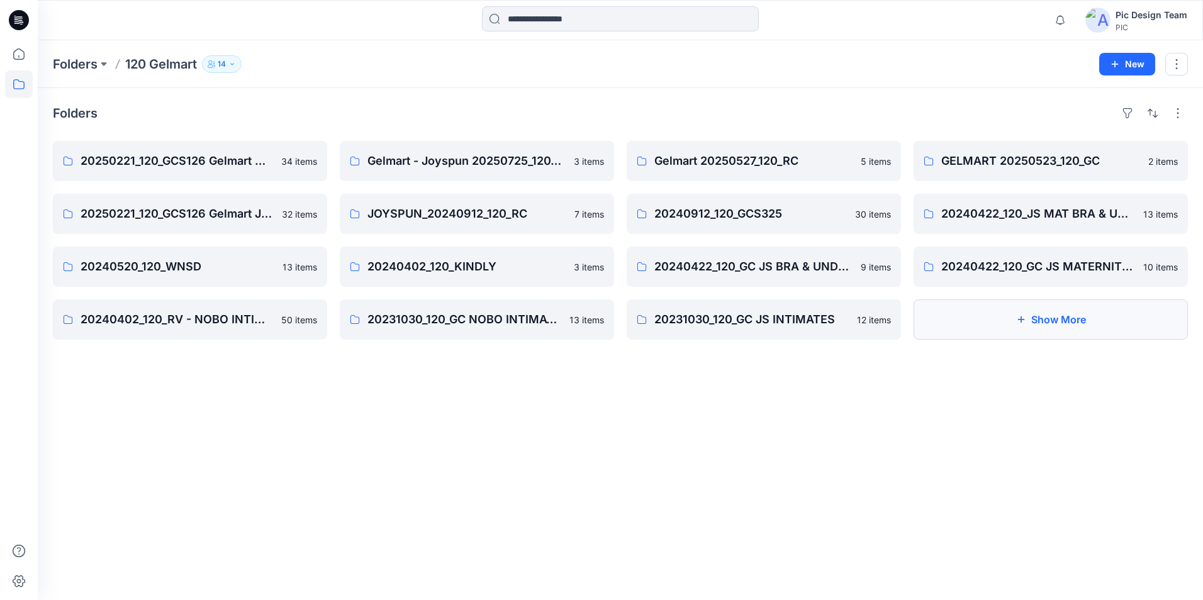
click at [1071, 307] on button "Show More" at bounding box center [1050, 319] width 274 height 40
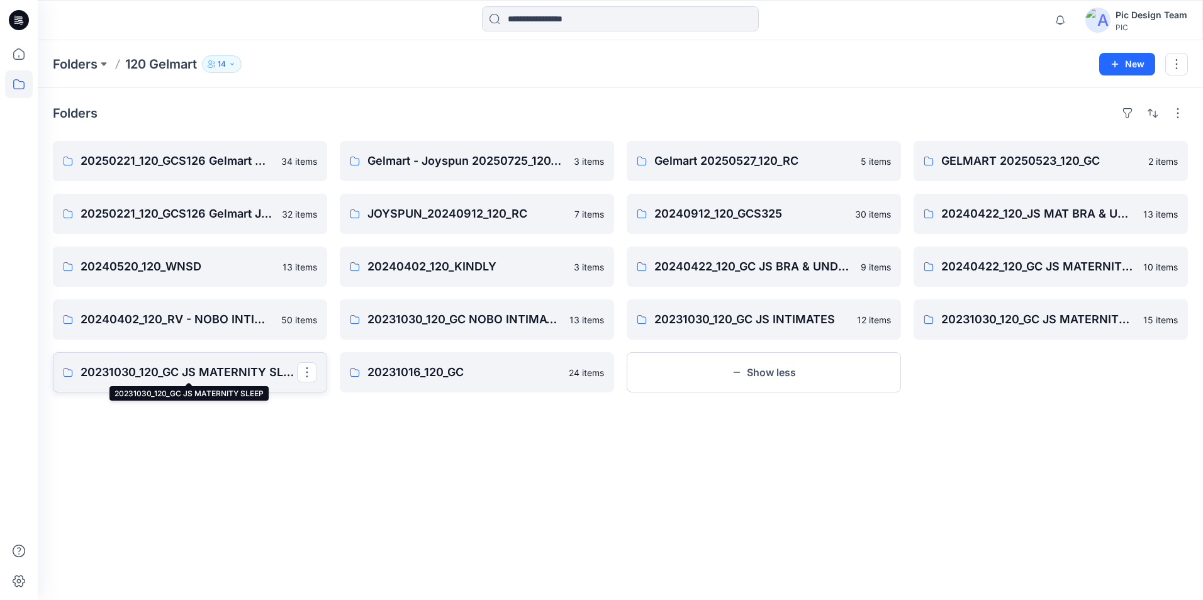
click at [167, 369] on p "20231030_120_GC JS MATERNITY SLEEP" at bounding box center [189, 373] width 216 height 18
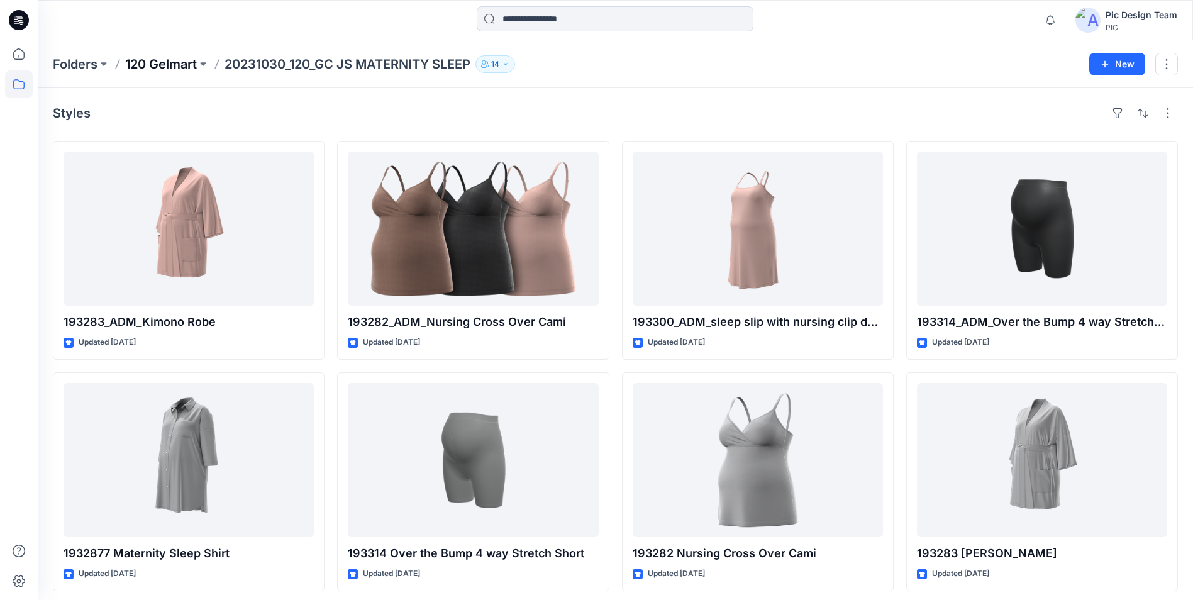
click at [150, 66] on p "120 Gelmart" at bounding box center [161, 64] width 72 height 18
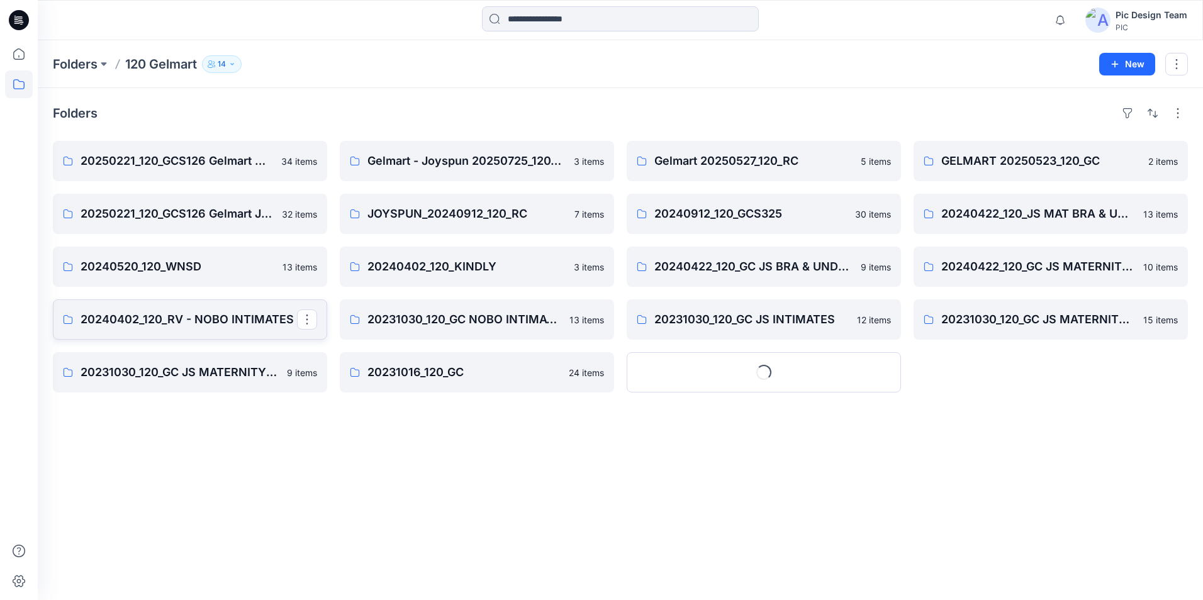
click at [198, 318] on p "20240402_120_RV - NOBO INTIMATES" at bounding box center [189, 320] width 216 height 18
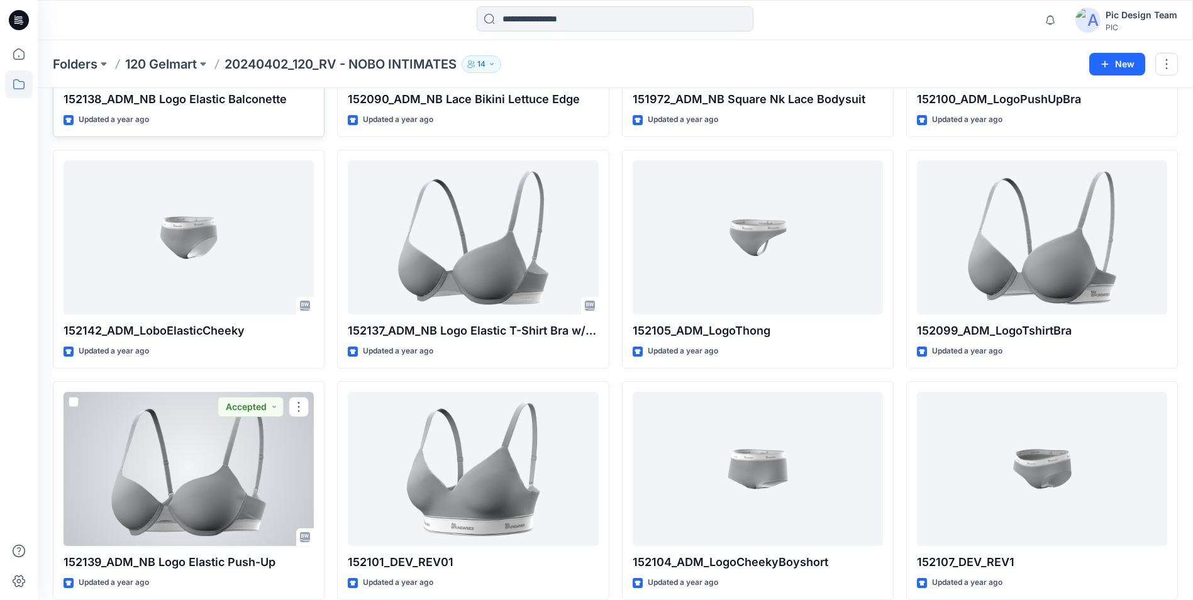
scroll to position [2238, 0]
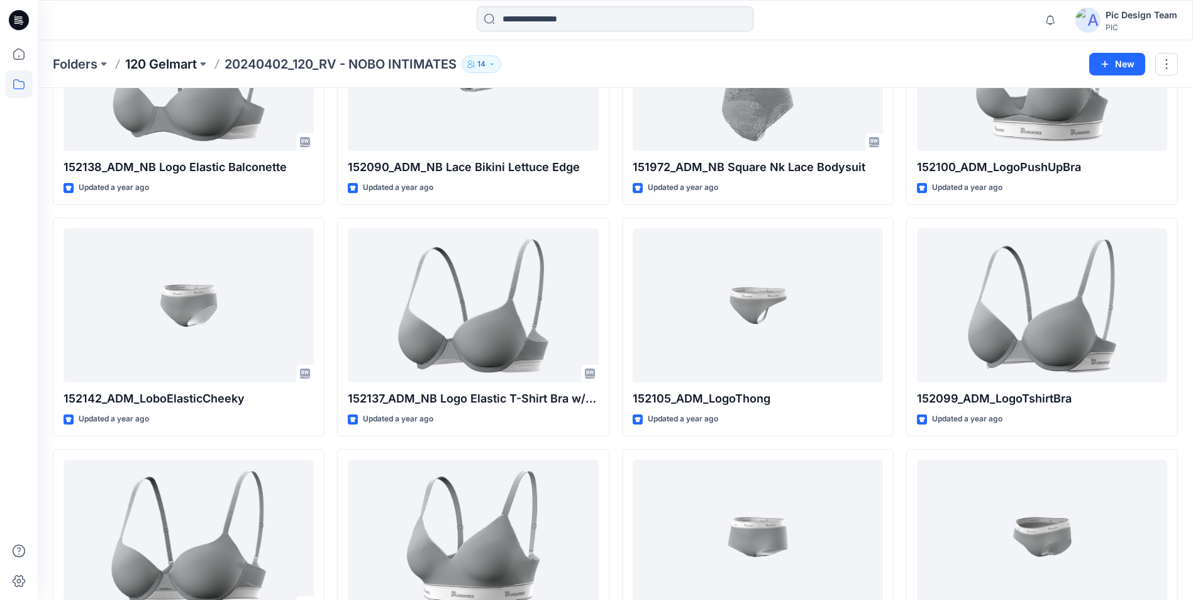
click at [161, 69] on p "120 Gelmart" at bounding box center [161, 64] width 72 height 18
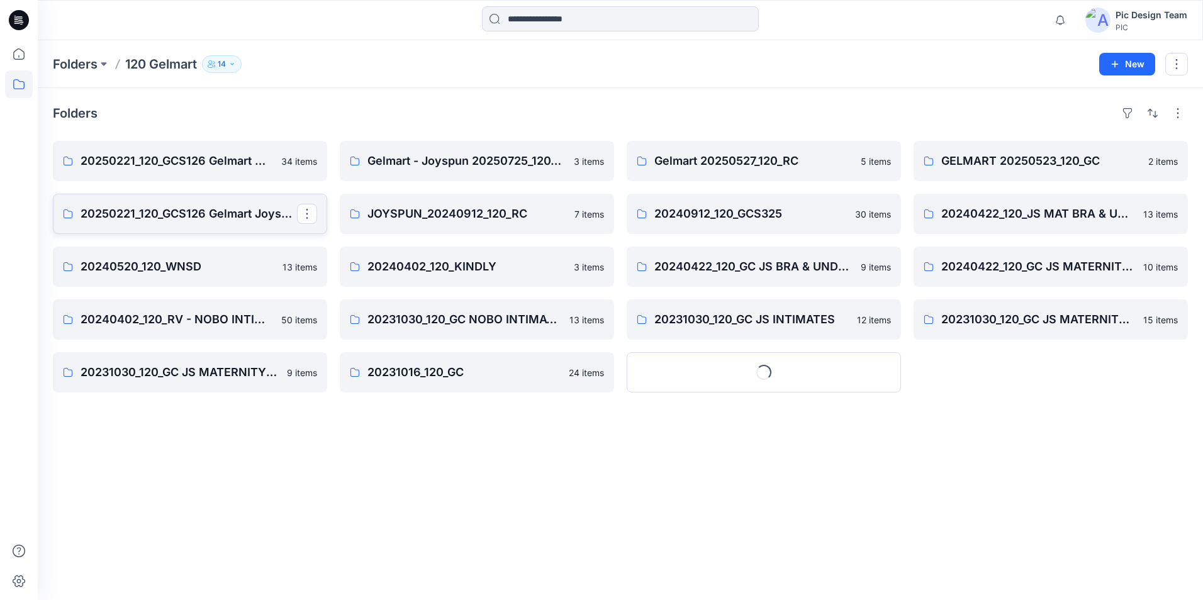
click at [176, 213] on p "20250221_120_GCS126 Gelmart Joyspun" at bounding box center [189, 214] width 216 height 18
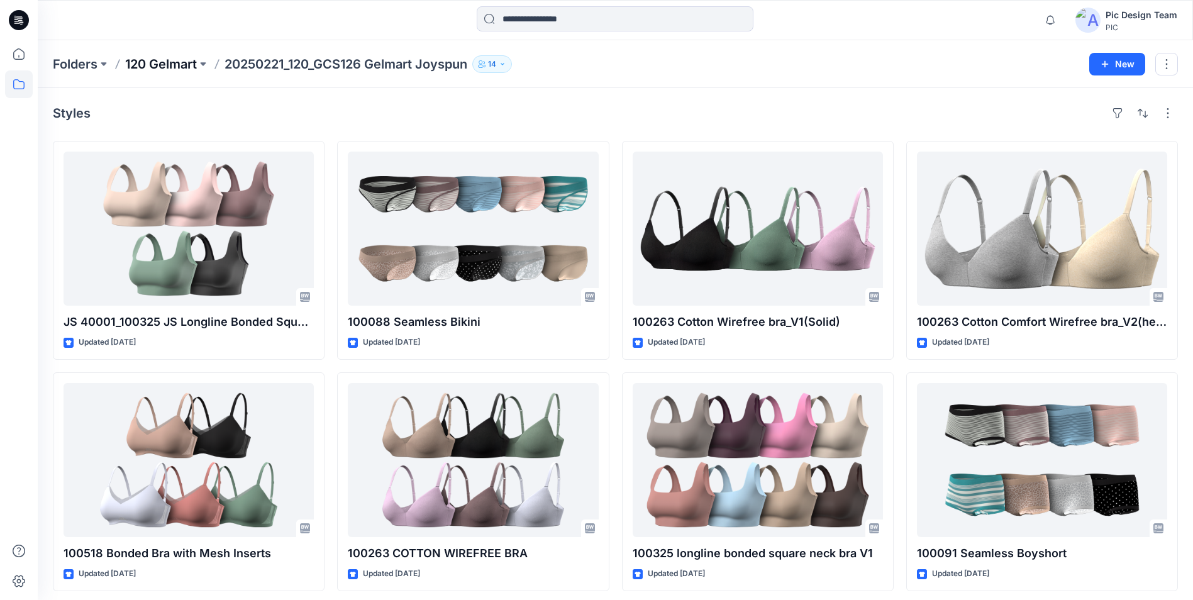
click at [152, 63] on p "120 Gelmart" at bounding box center [161, 64] width 72 height 18
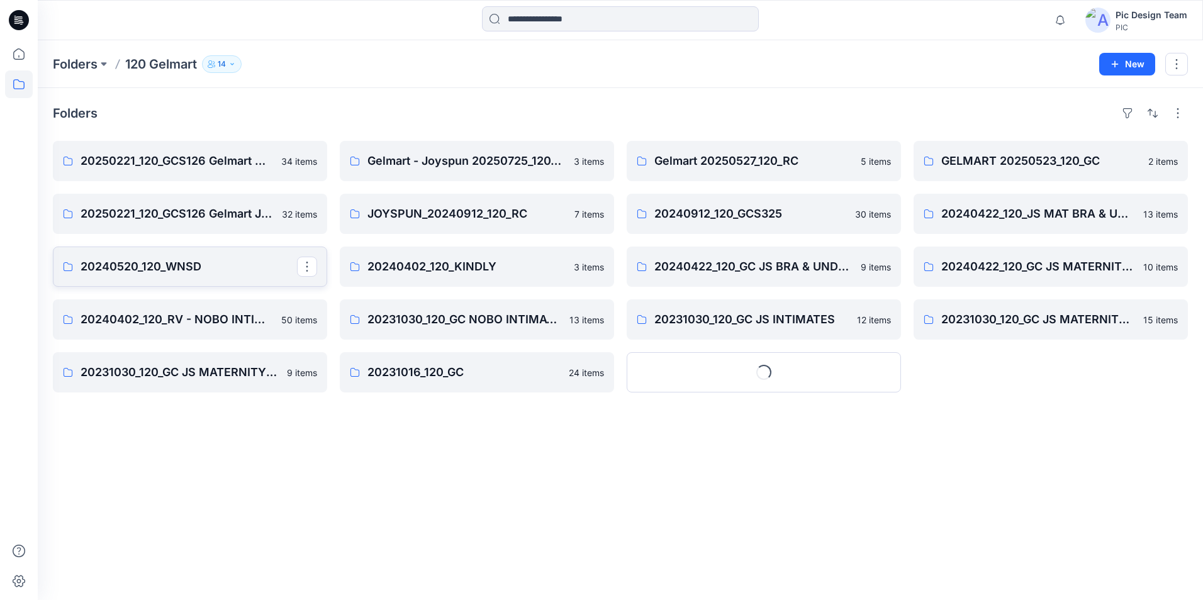
click at [177, 262] on p "20240520_120_WNSD" at bounding box center [189, 267] width 216 height 18
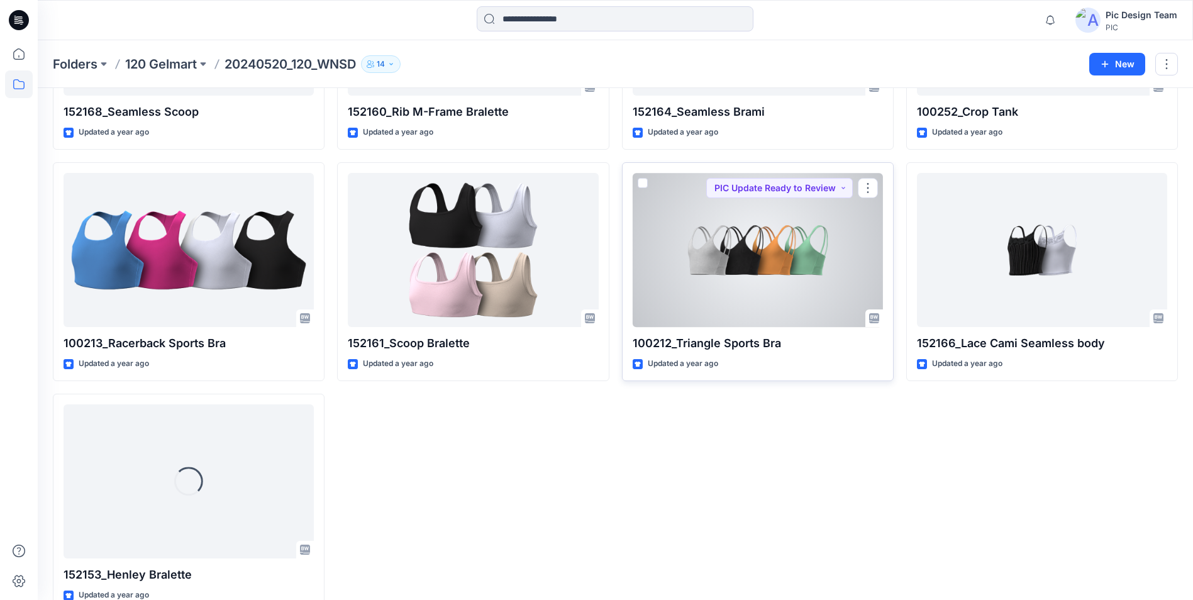
scroll to position [469, 0]
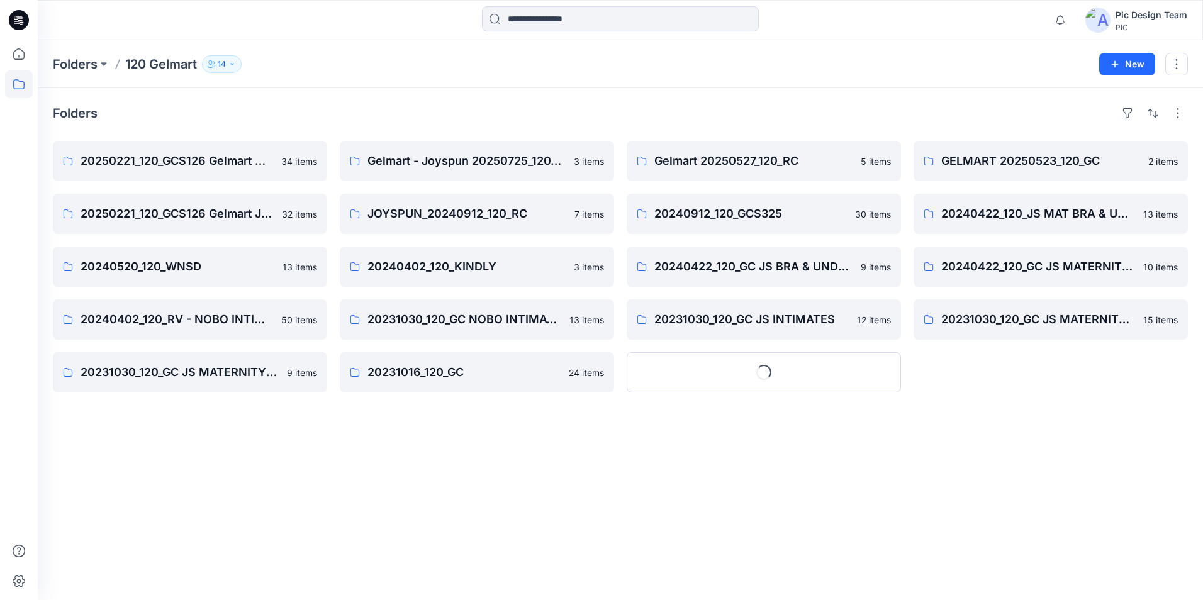
click at [635, 532] on div "Folders 20250221_120_GCS126 Gelmart Nobo 34 items 20250221_120_GCS126 Gelmart J…" at bounding box center [620, 344] width 1165 height 512
click at [633, 530] on div "Folders 20250221_120_GCS126 Gelmart Nobo 34 items 20250221_120_GCS126 Gelmart J…" at bounding box center [620, 344] width 1165 height 512
click at [441, 264] on p "20240402_120_KINDLY" at bounding box center [475, 267] width 216 height 18
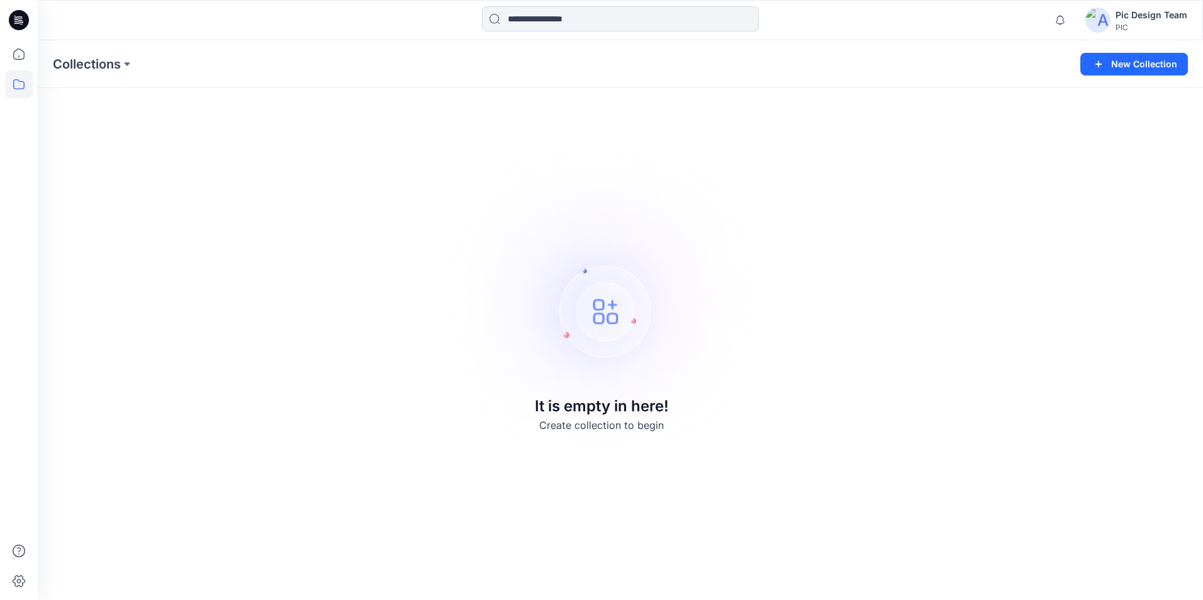
click at [1153, 16] on div "Pic Design Team" at bounding box center [1151, 15] width 72 height 15
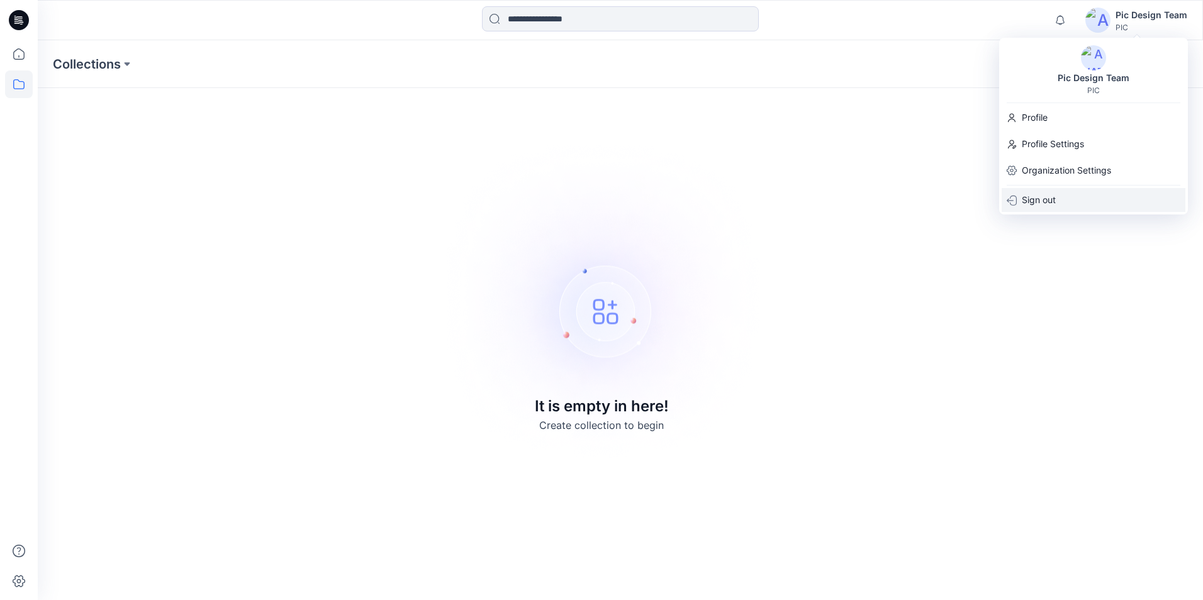
click at [1039, 201] on p "Sign out" at bounding box center [1039, 200] width 34 height 24
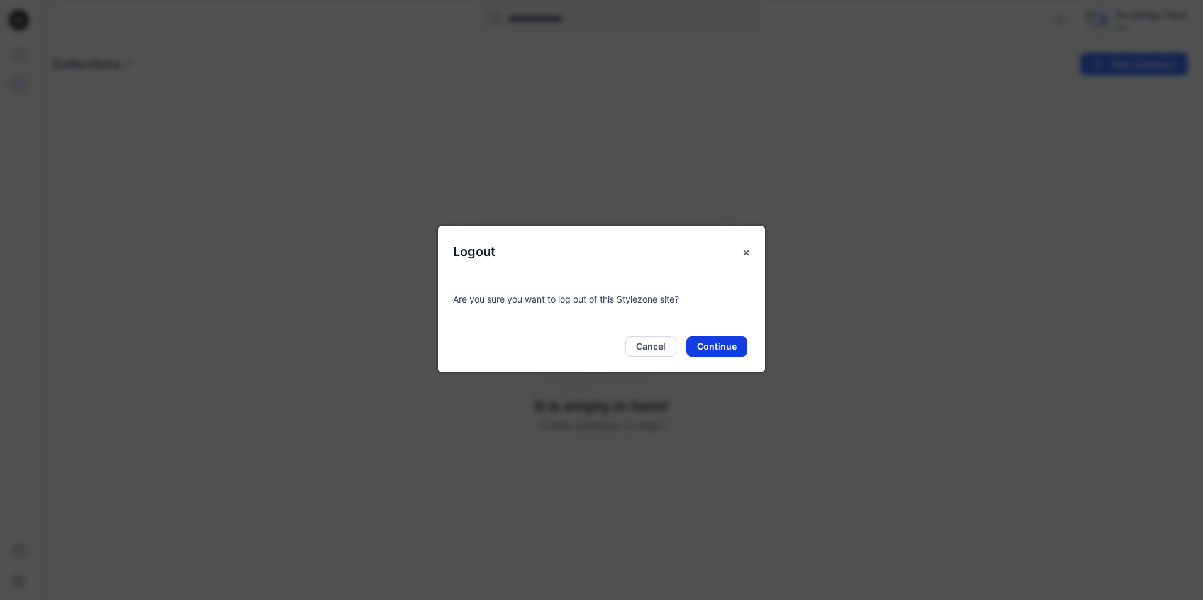
click at [713, 354] on button "Continue" at bounding box center [716, 347] width 61 height 20
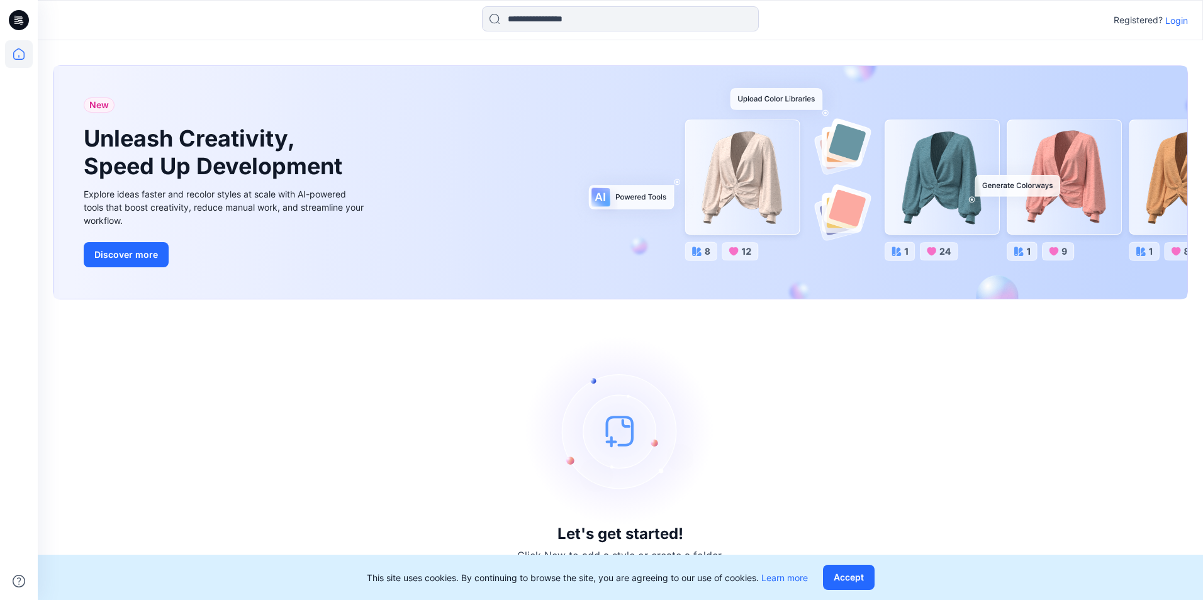
click at [1173, 21] on p "Login" at bounding box center [1176, 20] width 23 height 13
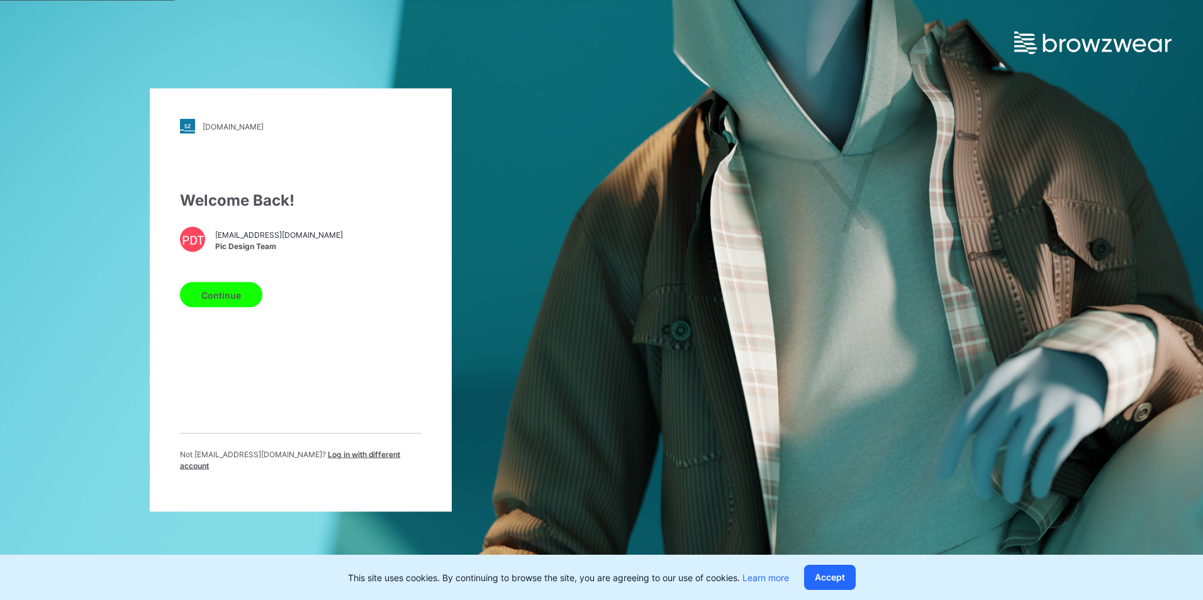
click at [233, 298] on button "Continue" at bounding box center [221, 294] width 82 height 25
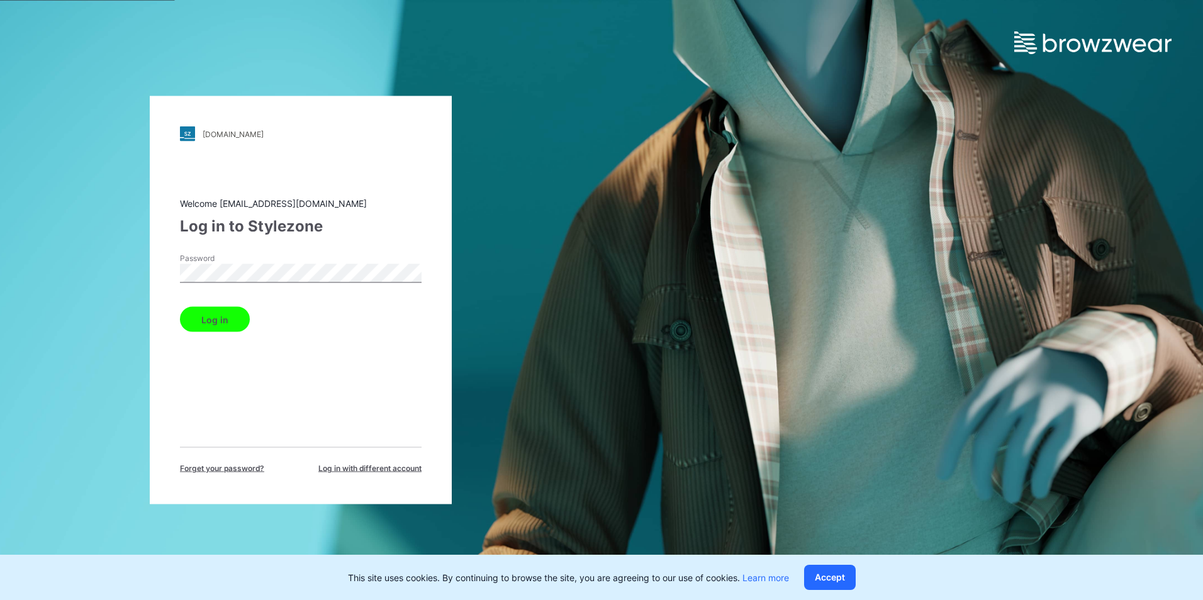
click at [196, 320] on button "Log in" at bounding box center [215, 319] width 70 height 25
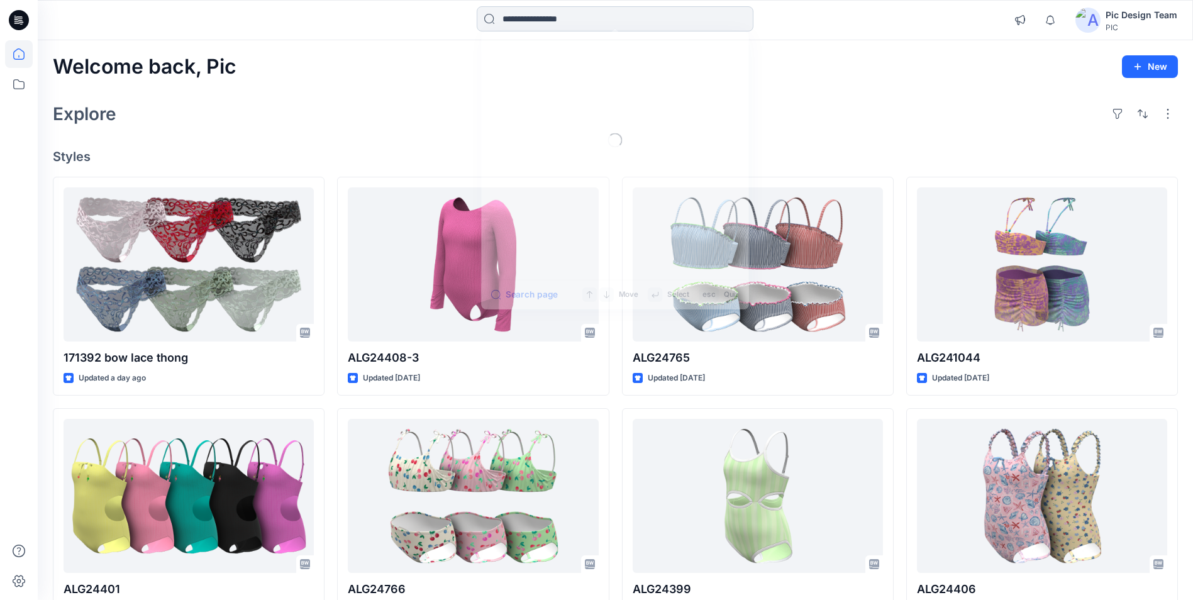
click at [680, 17] on input at bounding box center [615, 18] width 277 height 25
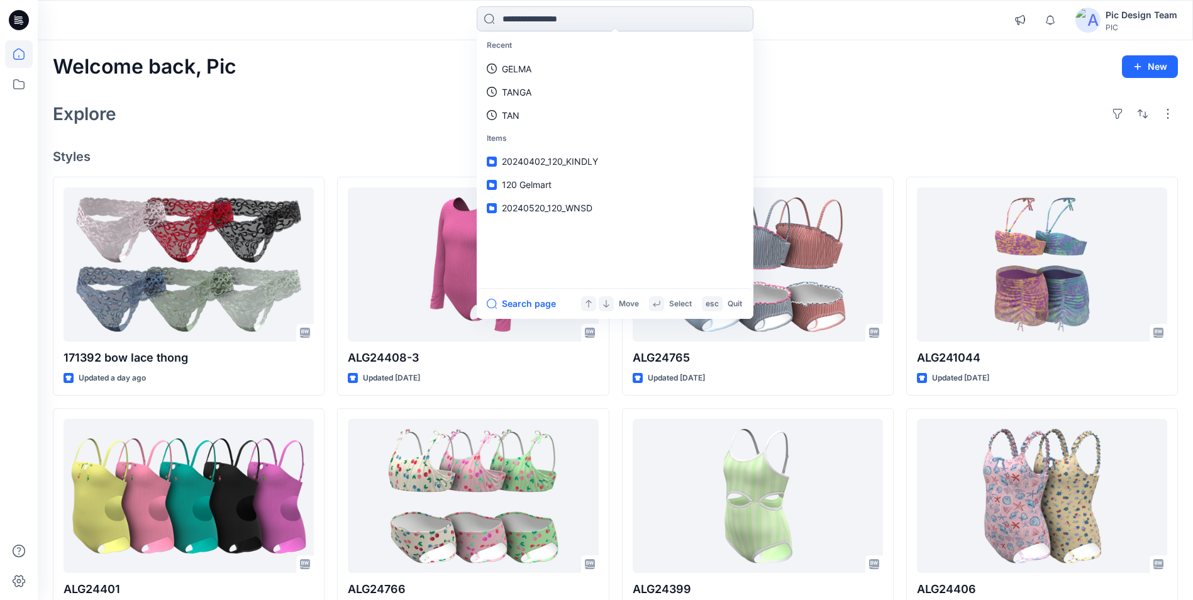
click at [680, 17] on input at bounding box center [615, 18] width 277 height 25
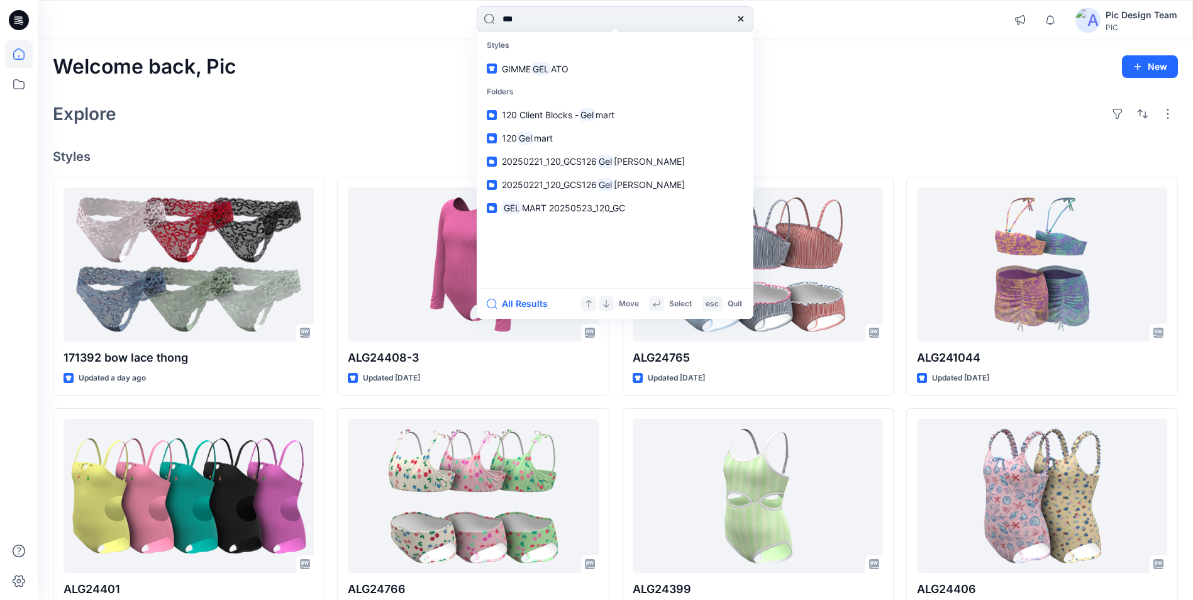
type input "***"
click at [296, 89] on div "Welcome back, Pic New Explore Styles 171392 bow lace thong Updated a day ago AL…" at bounding box center [616, 479] width 1156 height 879
